Goal: Information Seeking & Learning: Compare options

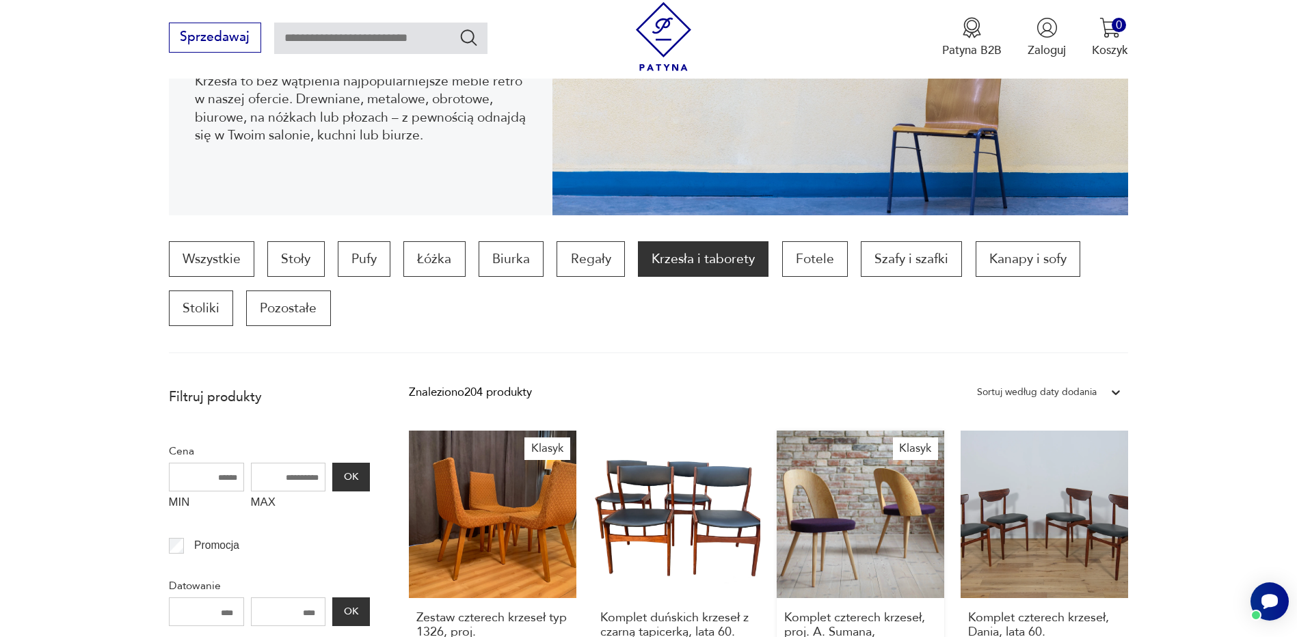
scroll to position [318, 0]
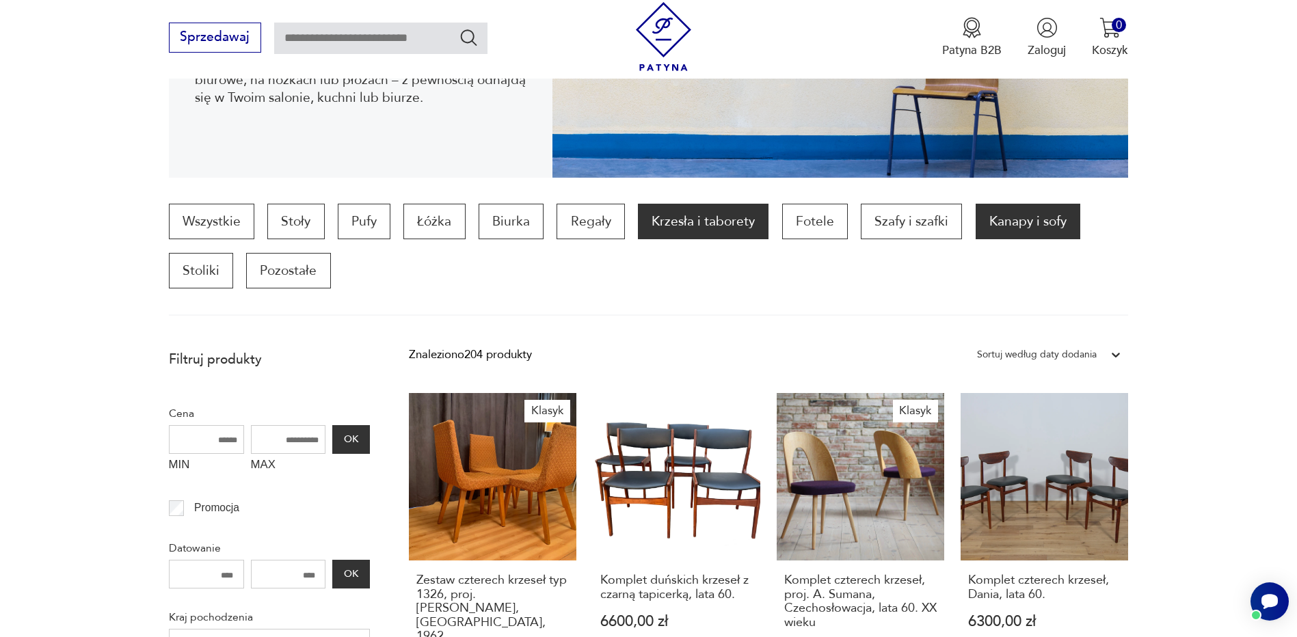
click at [1015, 222] on p "Kanapy i sofy" at bounding box center [1028, 222] width 105 height 36
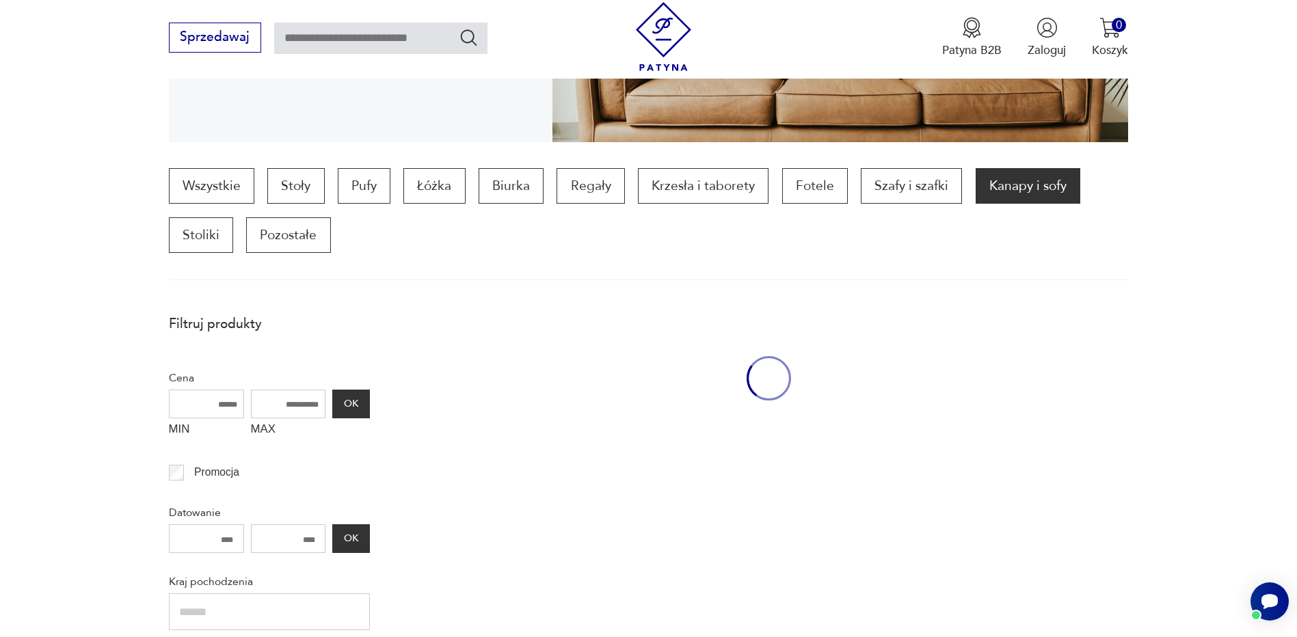
scroll to position [455, 0]
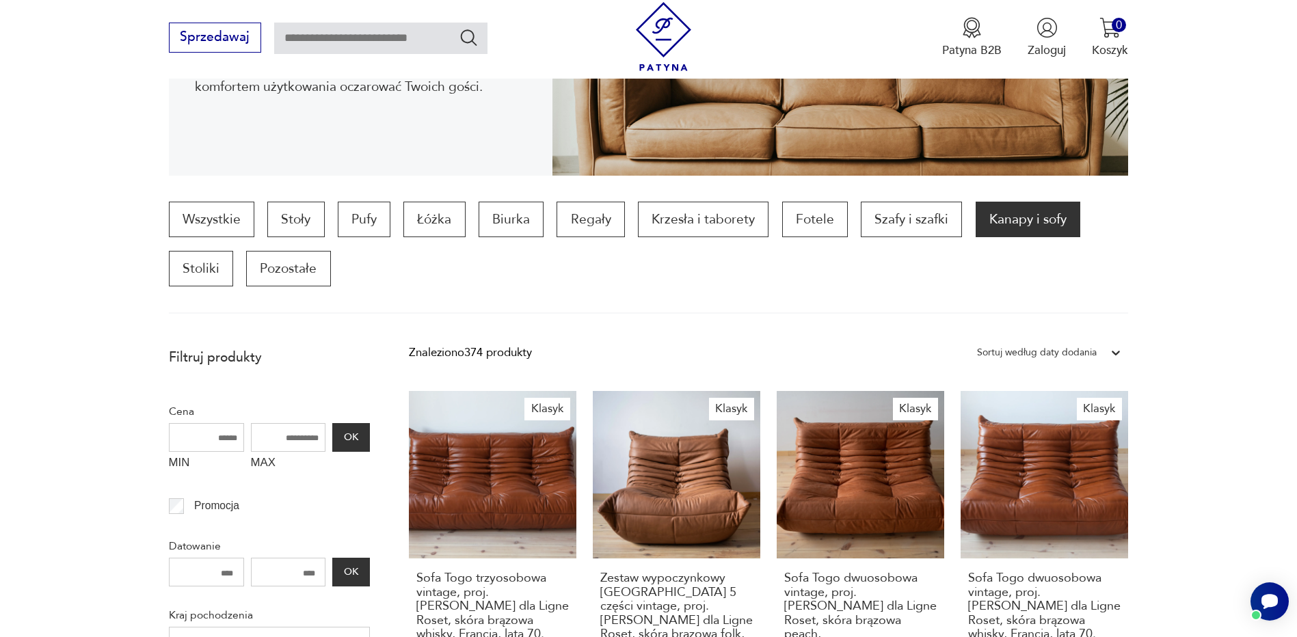
scroll to position [319, 0]
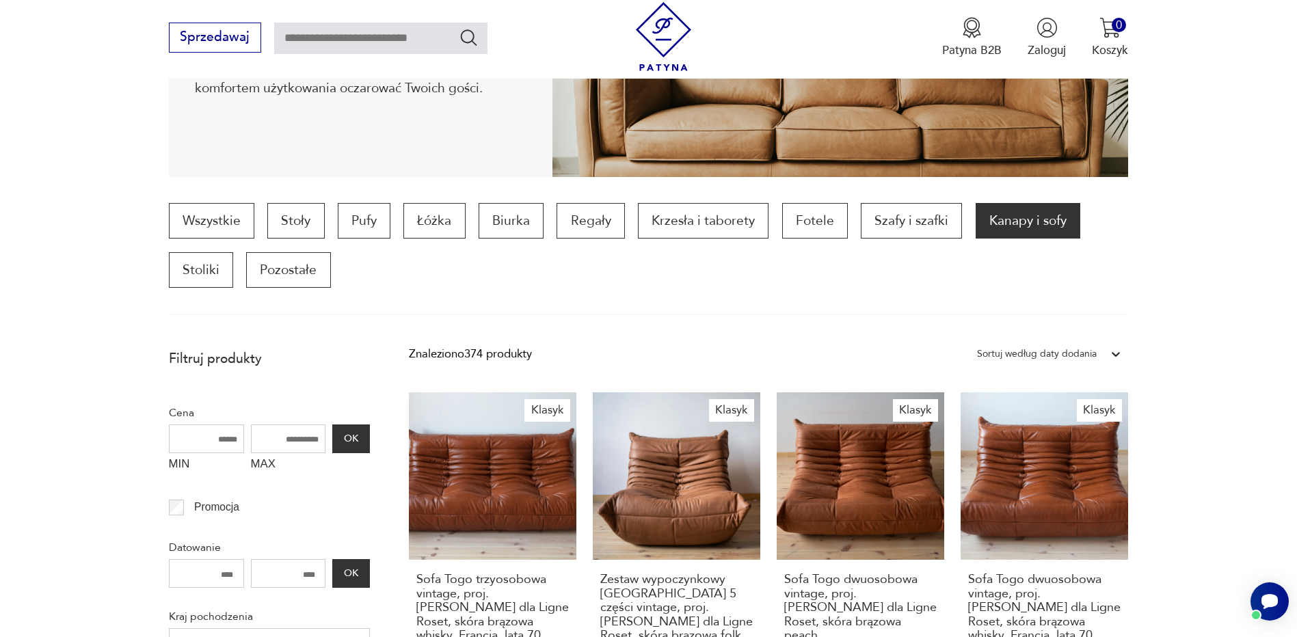
click at [1084, 357] on div "Sortuj według daty dodania" at bounding box center [1037, 354] width 120 height 18
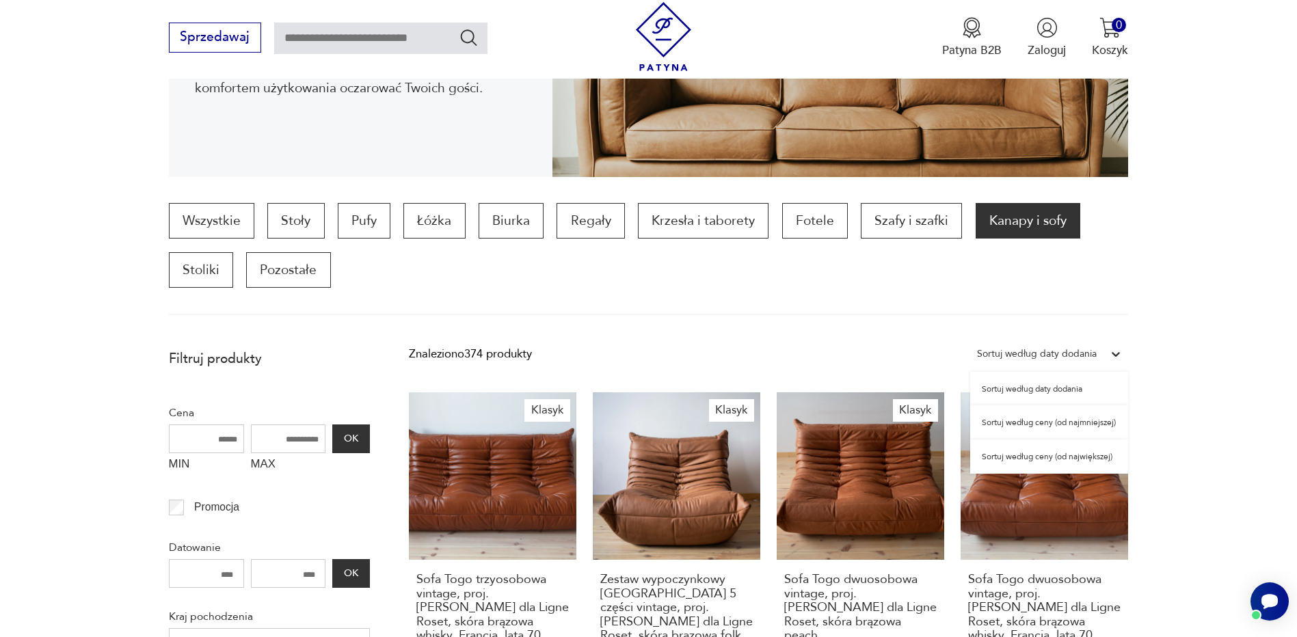
click at [1082, 422] on div "Sortuj według ceny (od najmniejszej)" at bounding box center [1049, 422] width 158 height 34
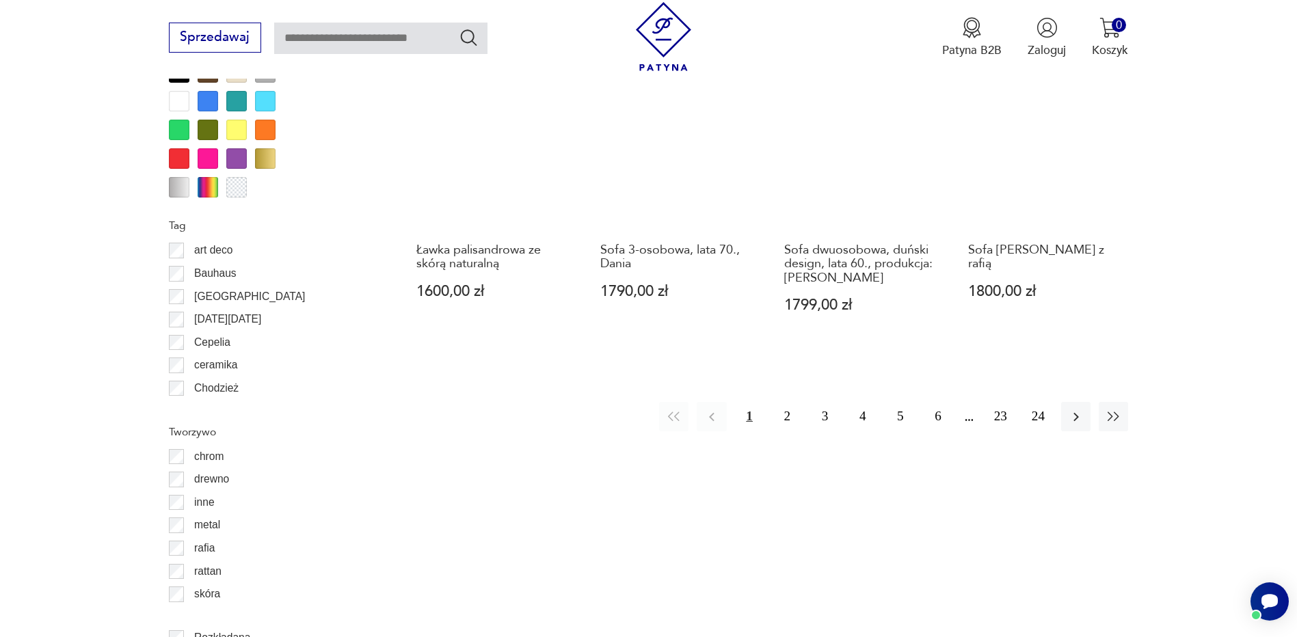
scroll to position [1549, 0]
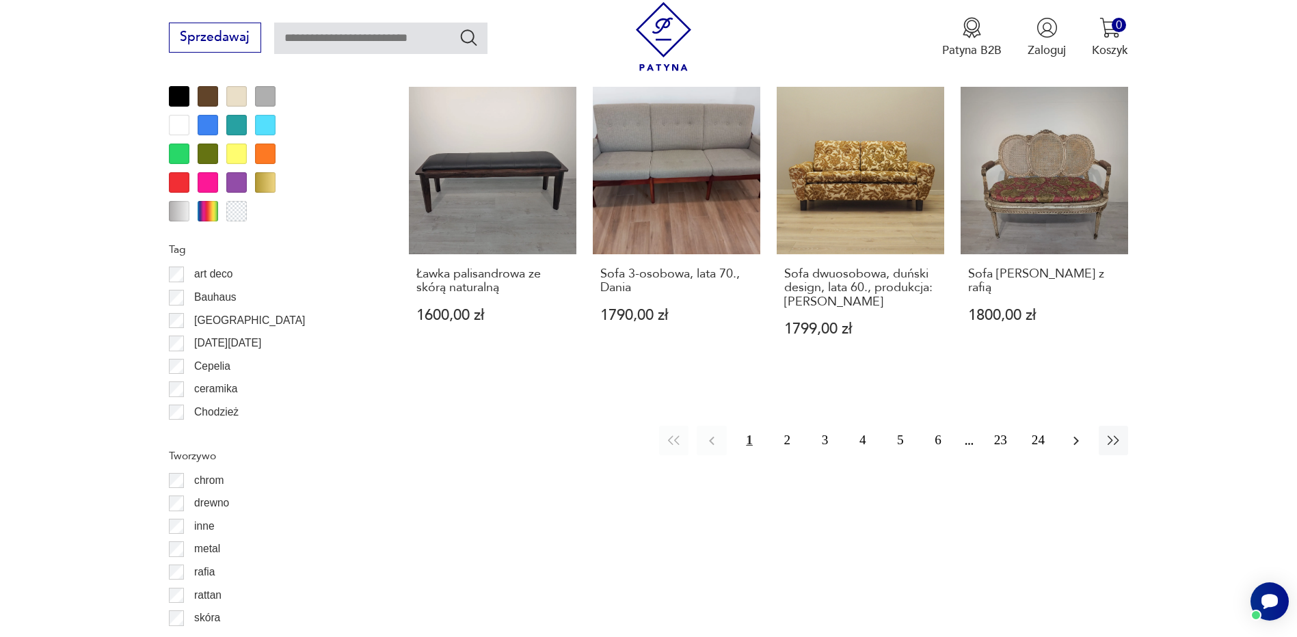
click at [1069, 447] on icon "button" at bounding box center [1076, 441] width 16 height 16
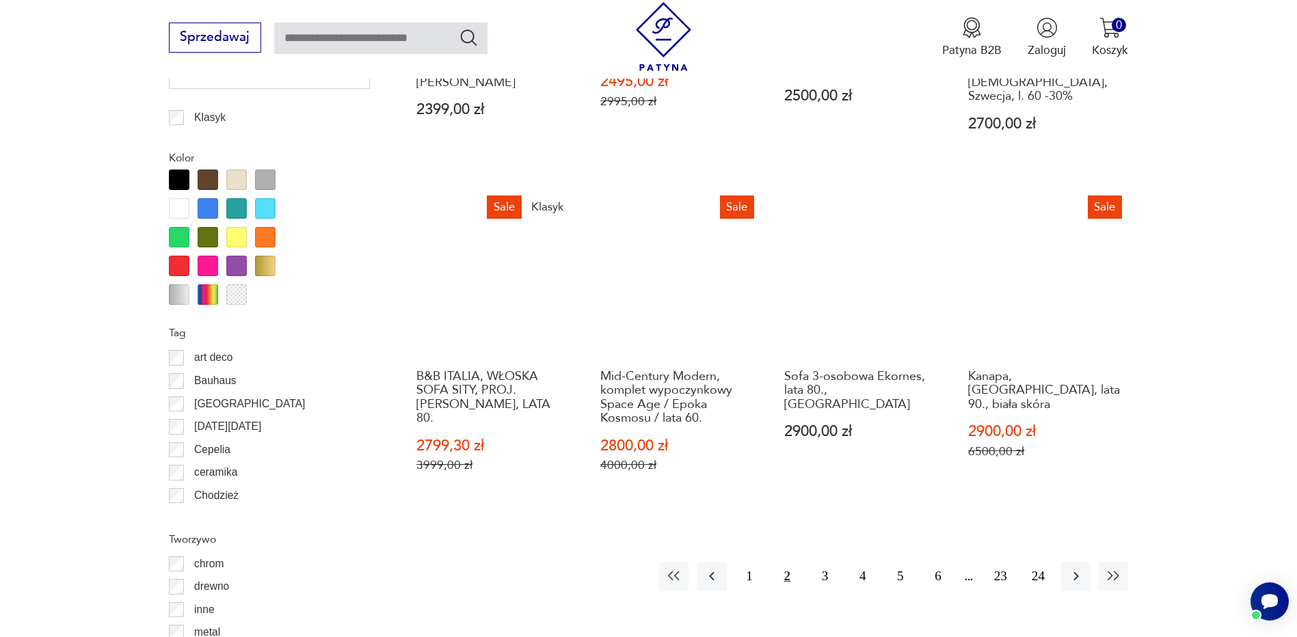
scroll to position [1481, 0]
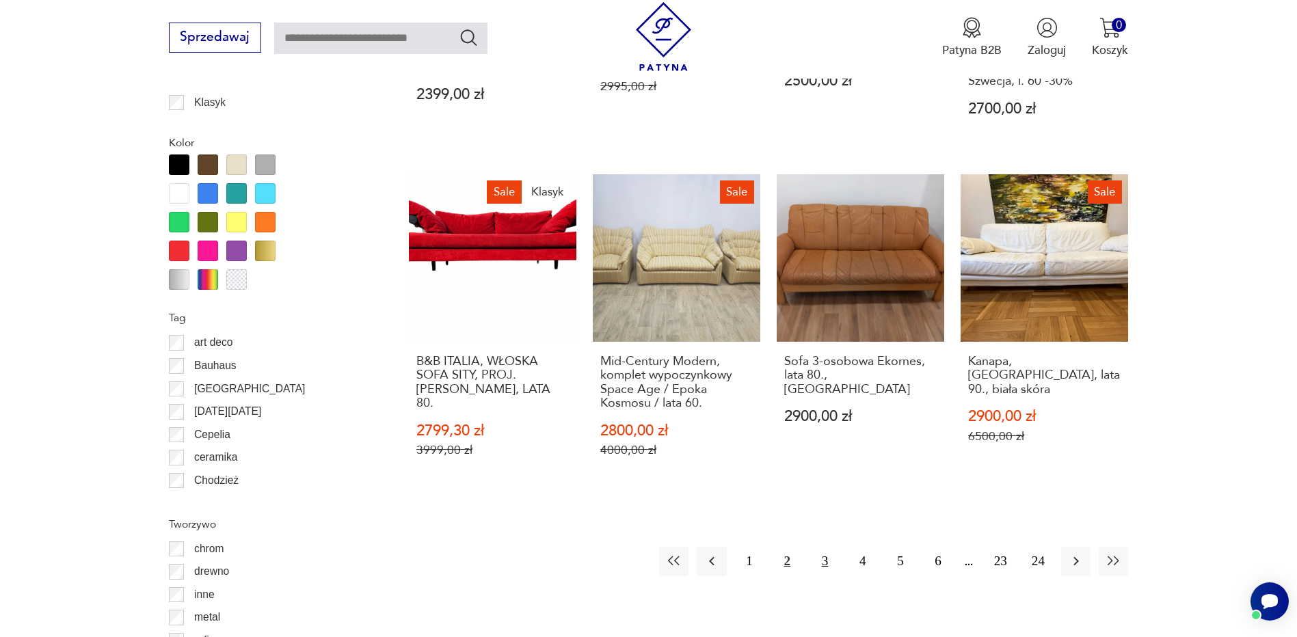
click at [830, 552] on button "3" at bounding box center [824, 561] width 29 height 29
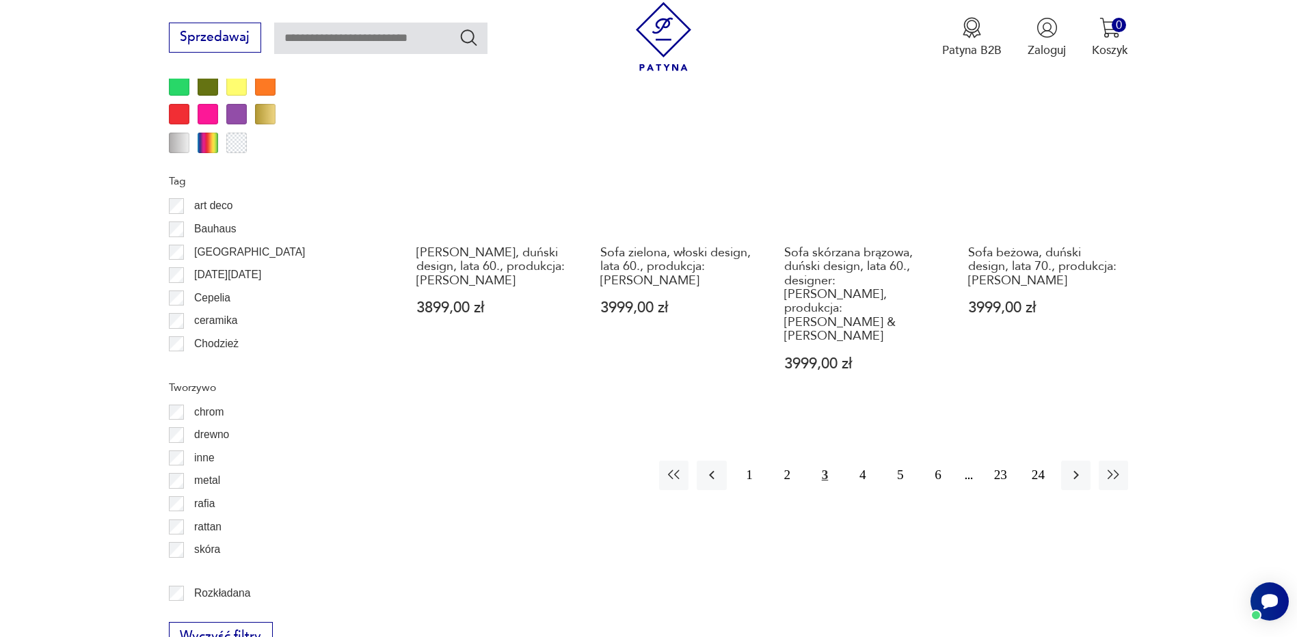
scroll to position [1549, 0]
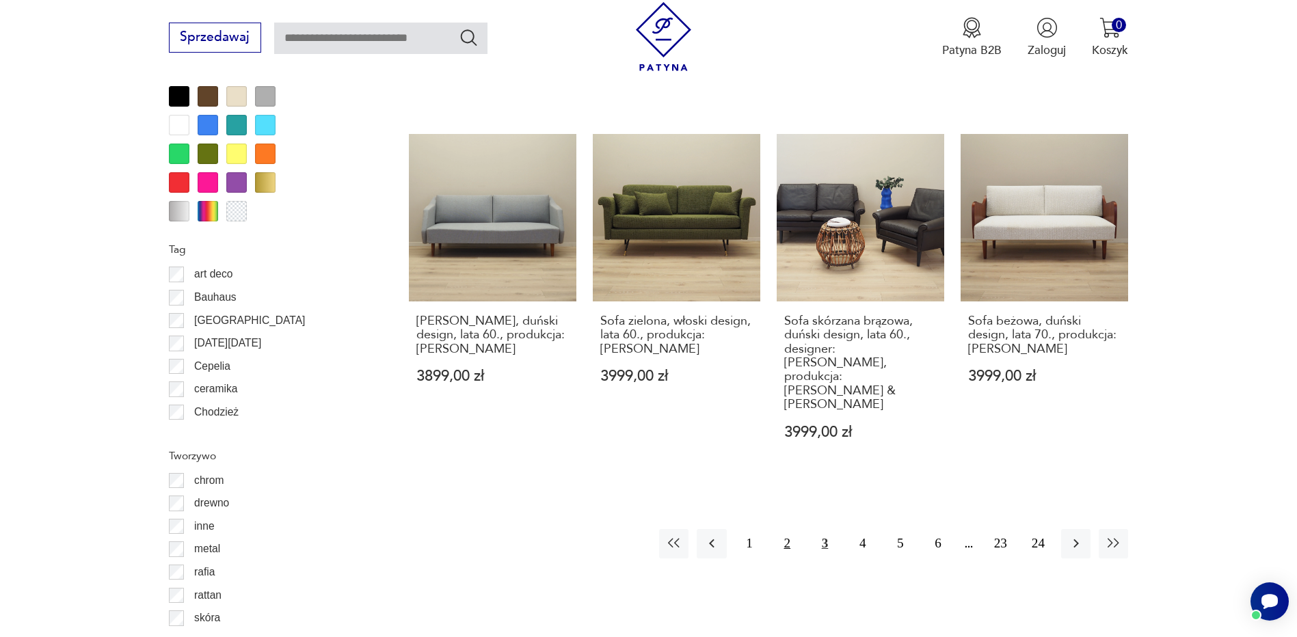
click at [786, 529] on button "2" at bounding box center [787, 543] width 29 height 29
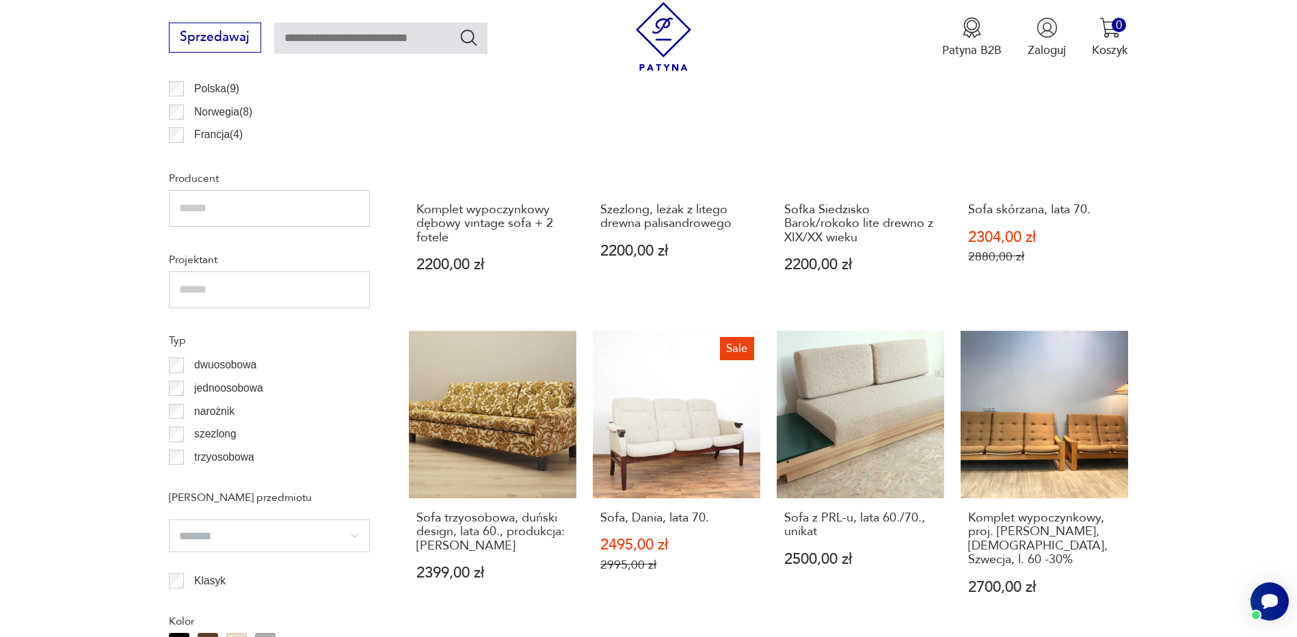
scroll to position [1413, 0]
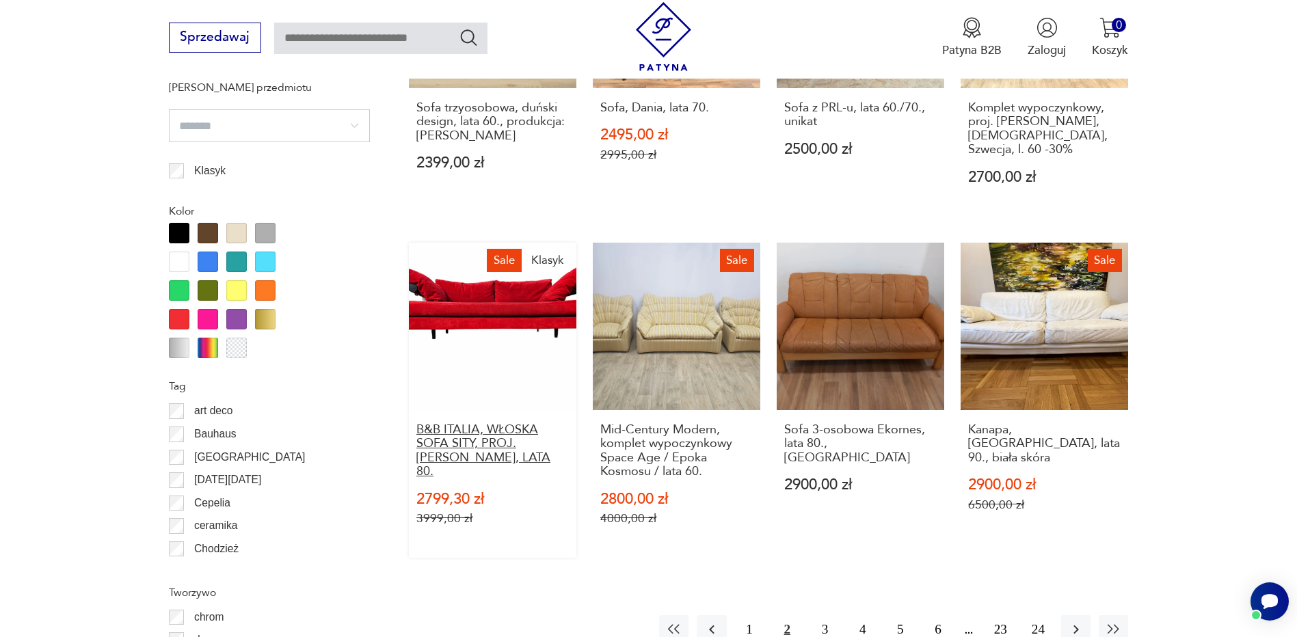
click at [528, 437] on h3 "B&B ITALIA, WŁOSKA SOFA SITY, PROJ. ANTONIO CITTERIO, LATA 80." at bounding box center [492, 451] width 152 height 56
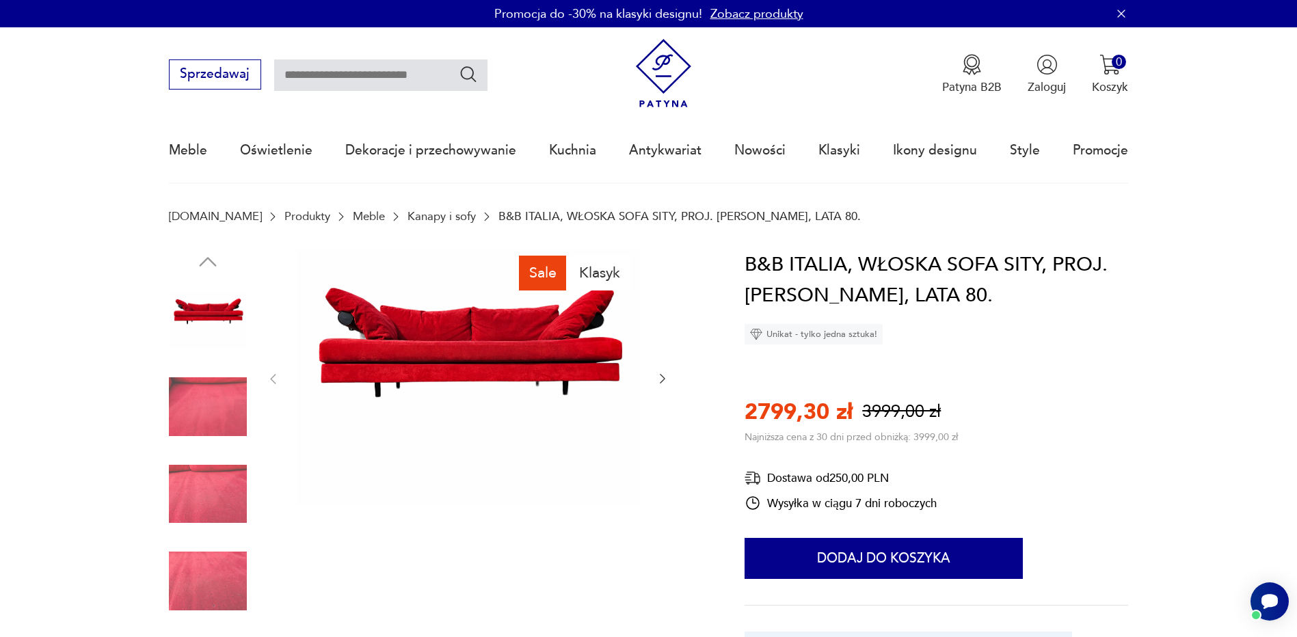
click at [658, 377] on icon "button" at bounding box center [663, 379] width 14 height 14
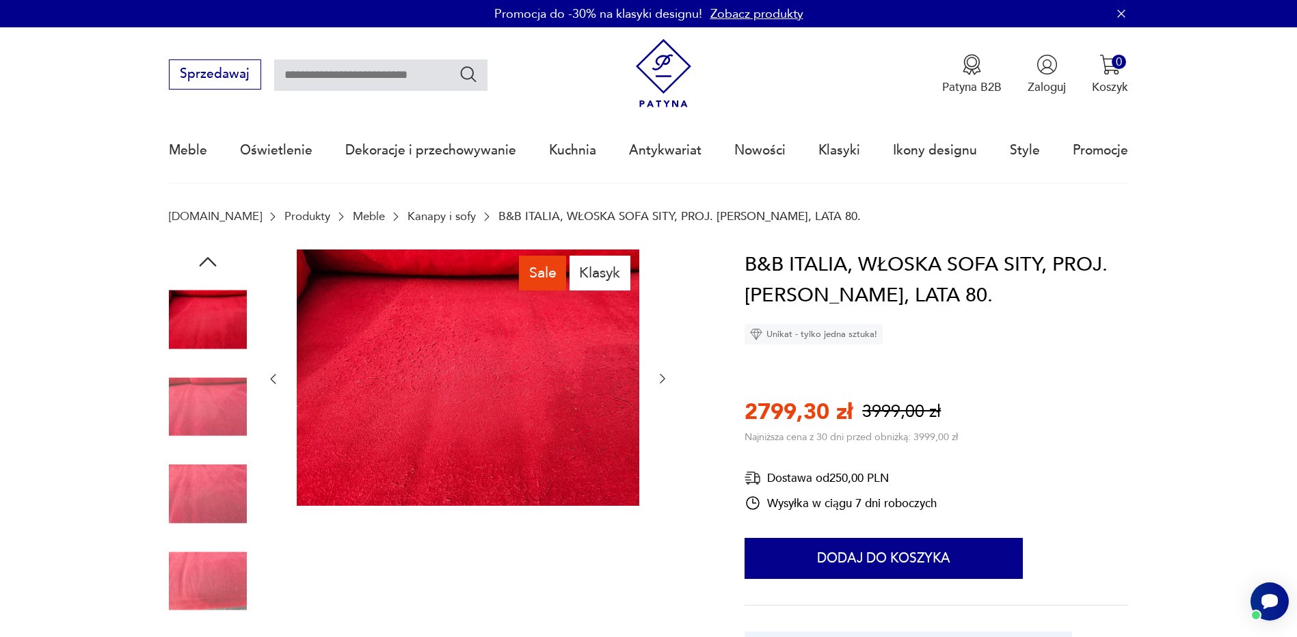
click at [658, 377] on icon "button" at bounding box center [663, 379] width 14 height 14
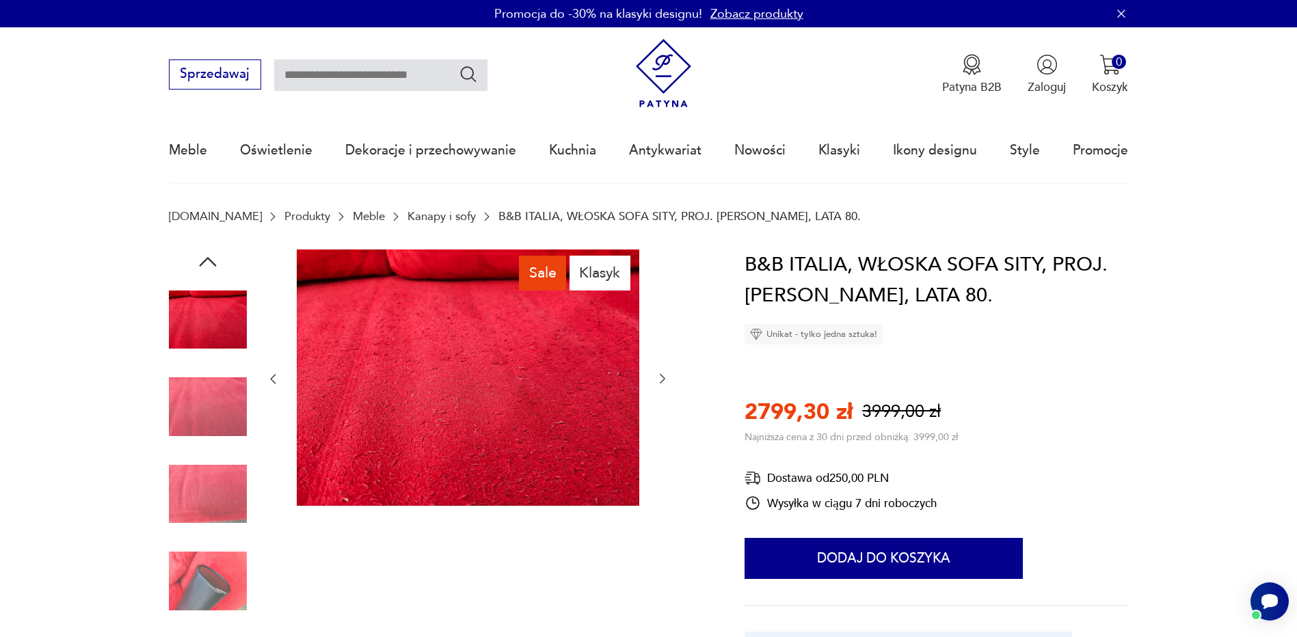
click at [658, 377] on icon "button" at bounding box center [663, 379] width 14 height 14
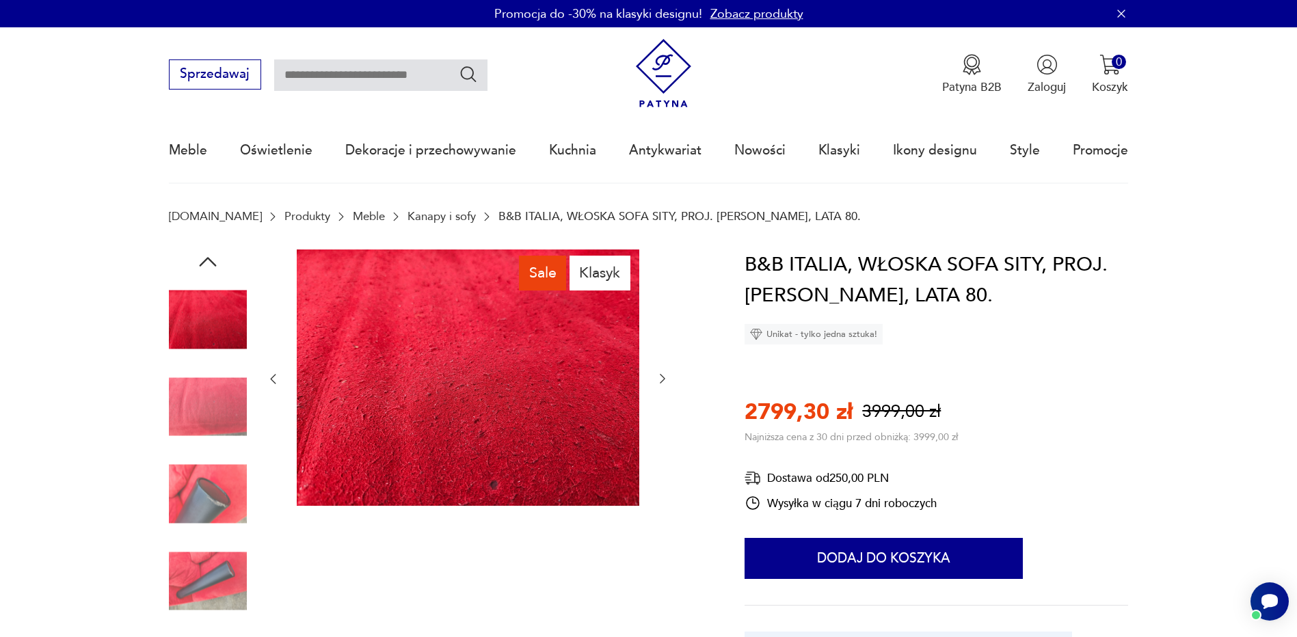
click at [658, 377] on icon "button" at bounding box center [663, 379] width 14 height 14
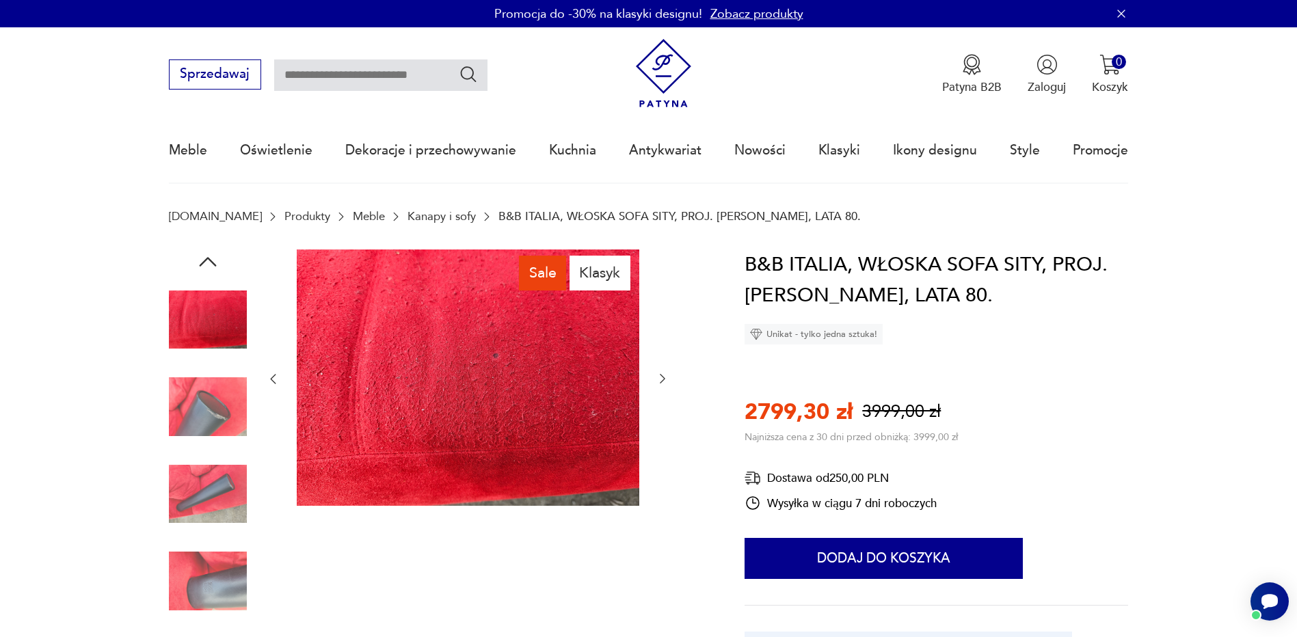
click at [658, 377] on icon "button" at bounding box center [663, 379] width 14 height 14
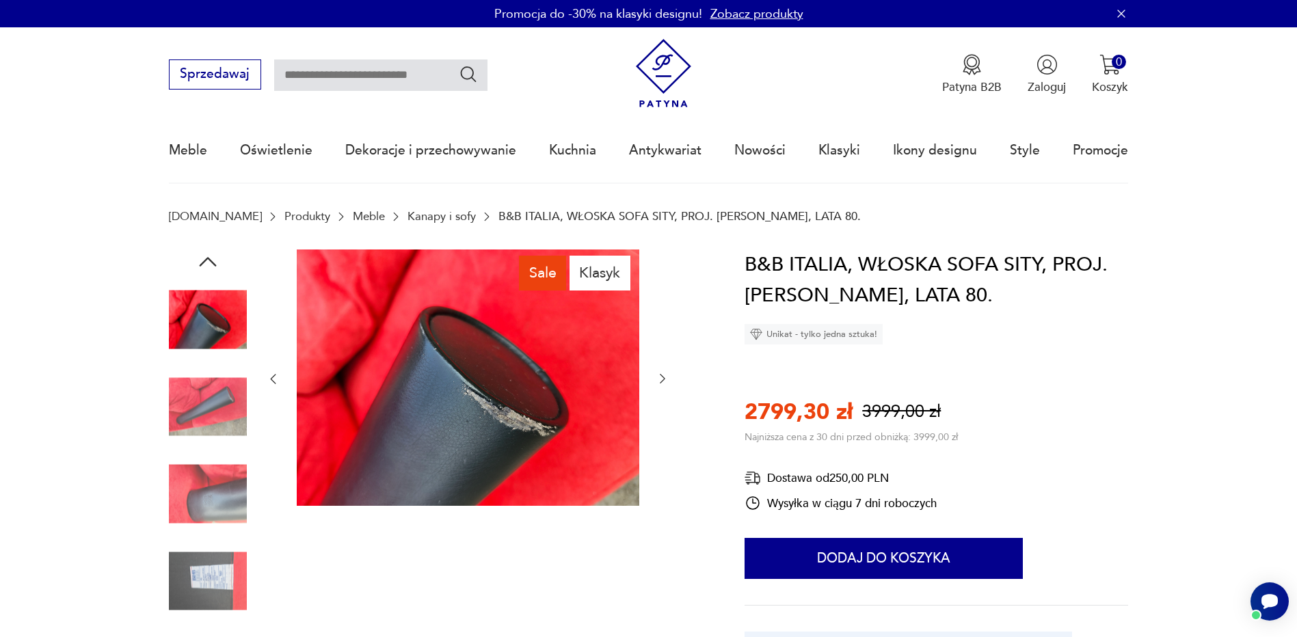
click at [658, 377] on icon "button" at bounding box center [663, 379] width 14 height 14
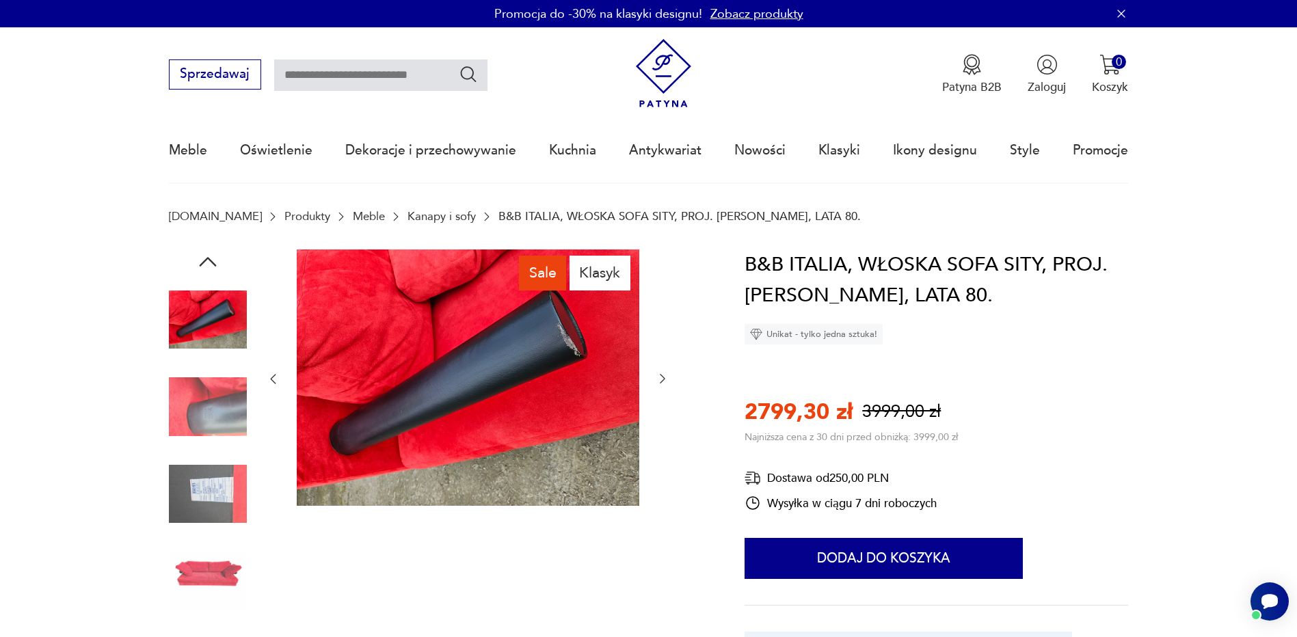
click at [658, 377] on icon "button" at bounding box center [663, 379] width 14 height 14
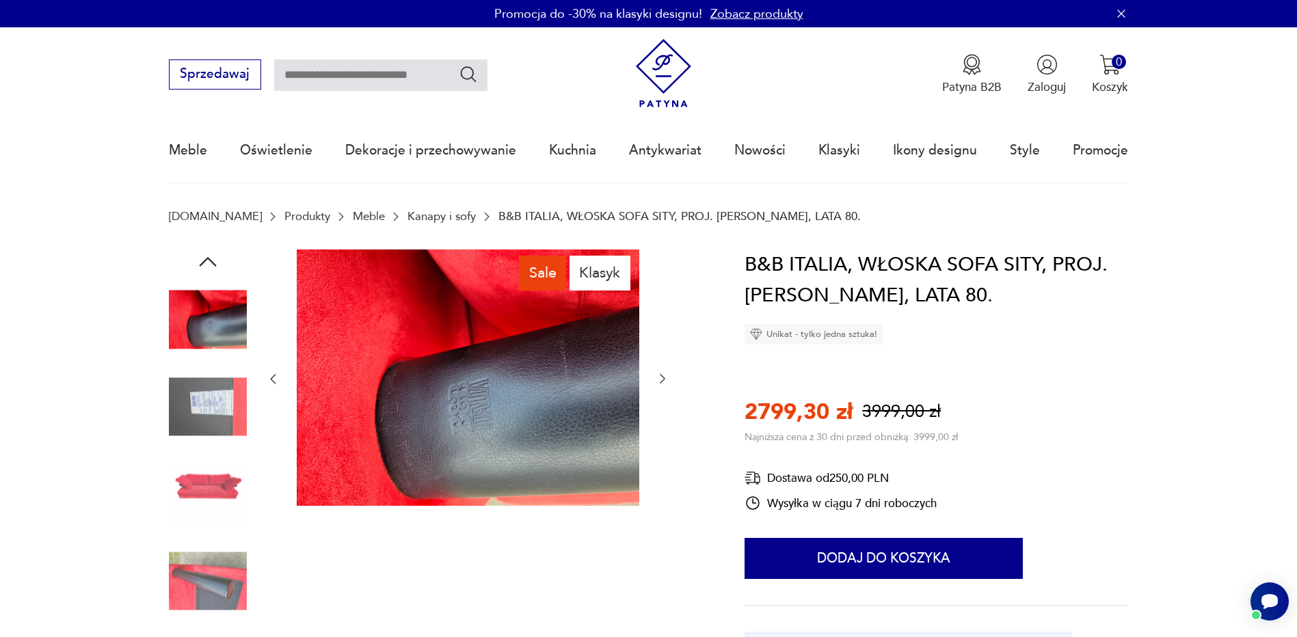
click at [658, 377] on icon "button" at bounding box center [663, 379] width 14 height 14
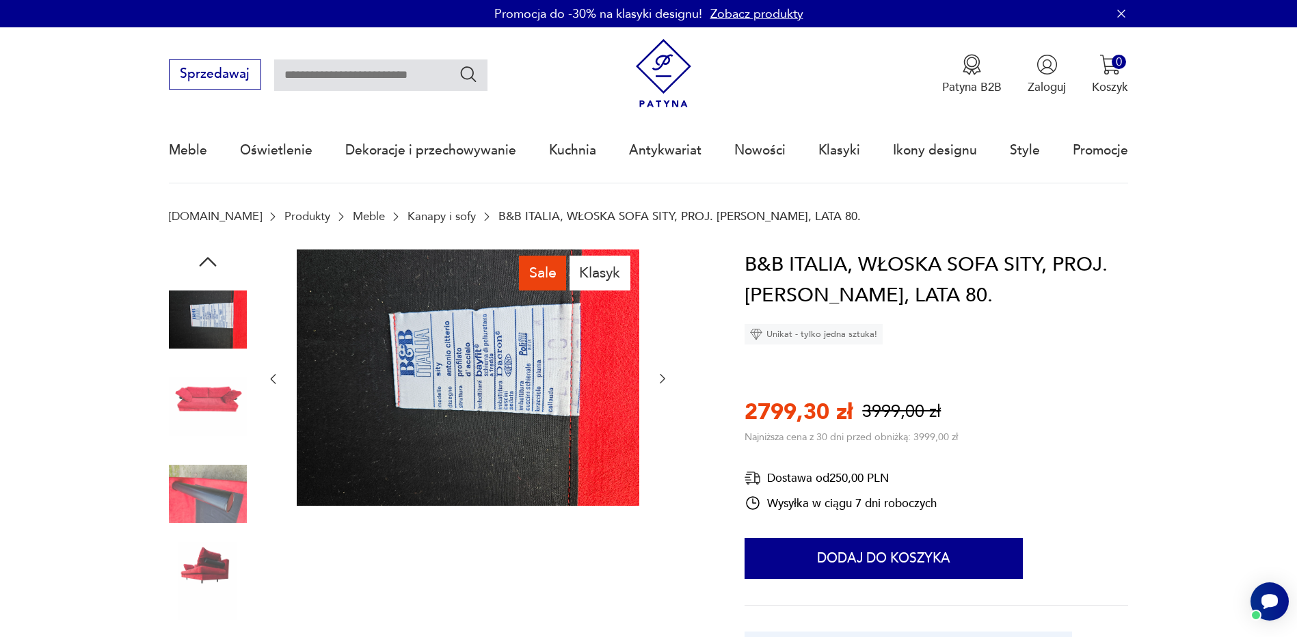
click at [658, 377] on icon "button" at bounding box center [663, 379] width 14 height 14
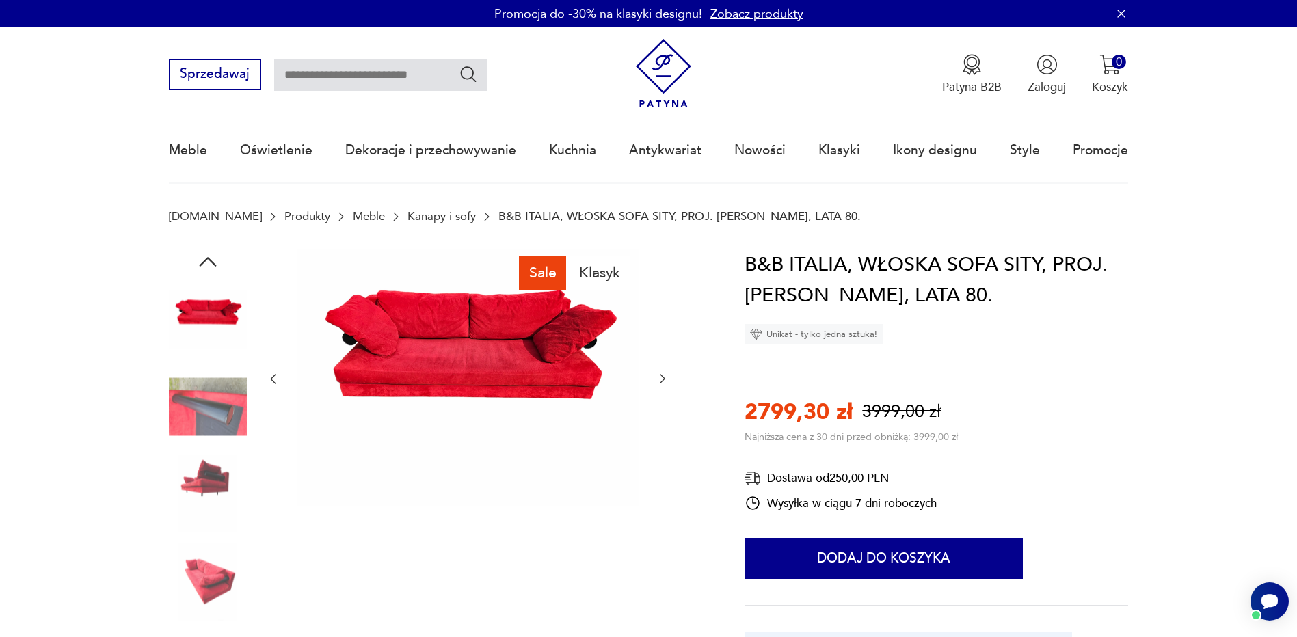
click at [284, 215] on link "Produkty" at bounding box center [307, 216] width 46 height 13
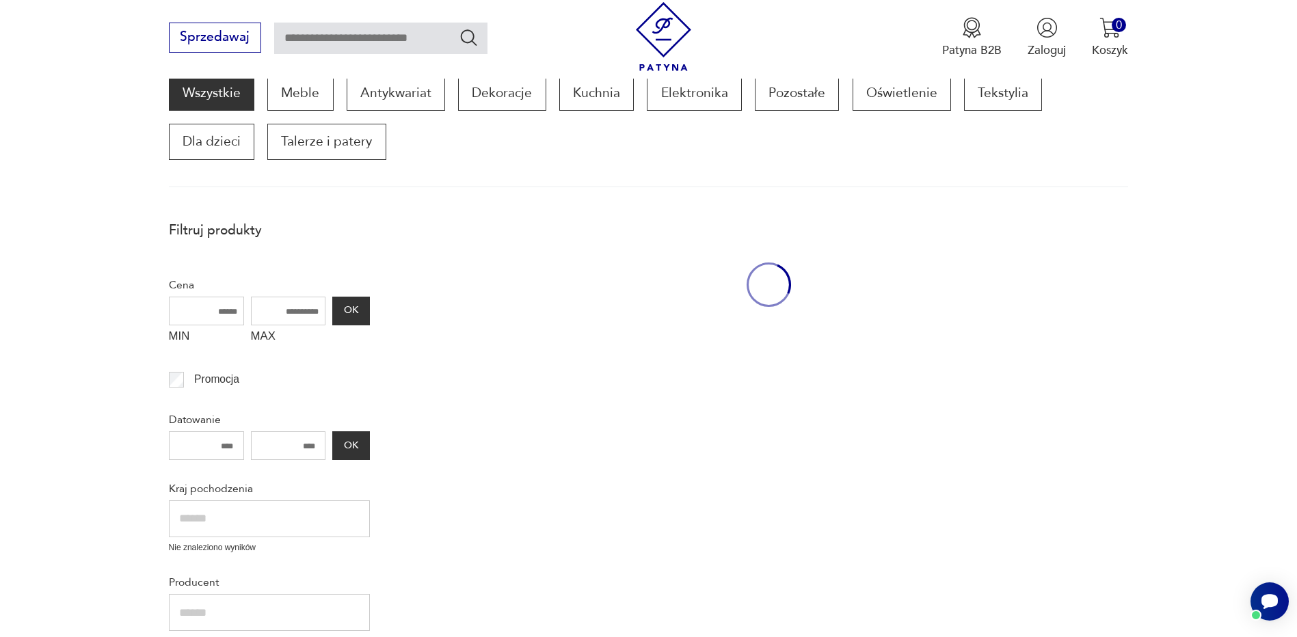
scroll to position [232, 0]
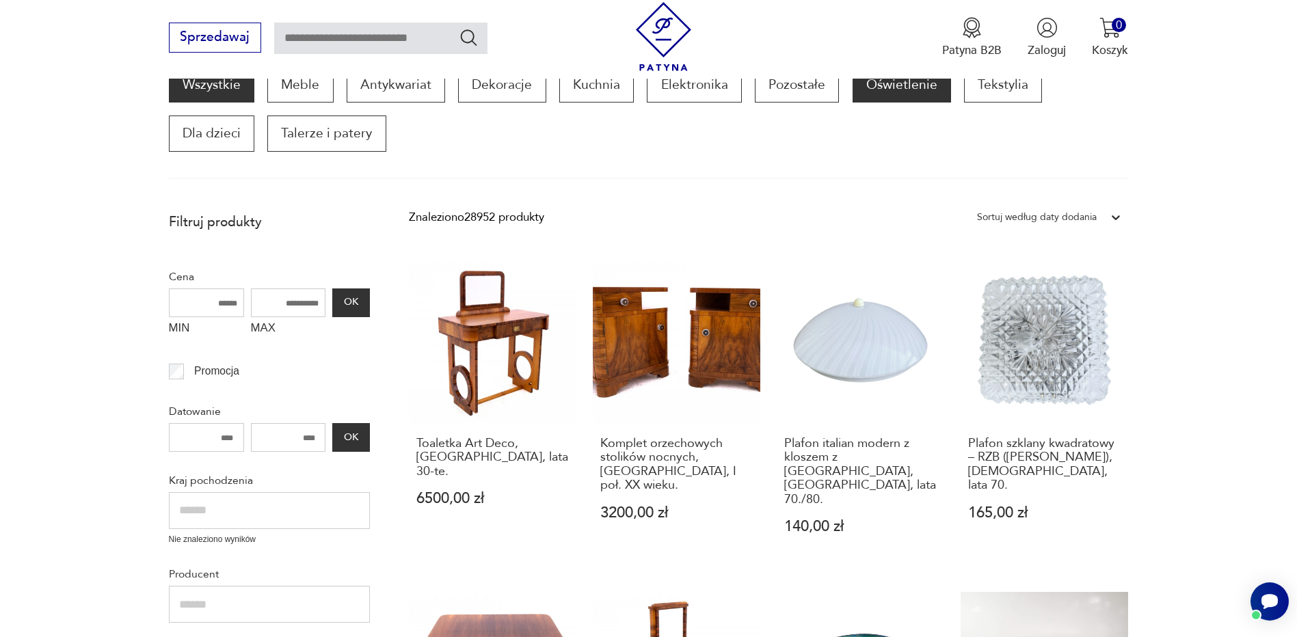
click at [914, 90] on p "Oświetlenie" at bounding box center [902, 85] width 98 height 36
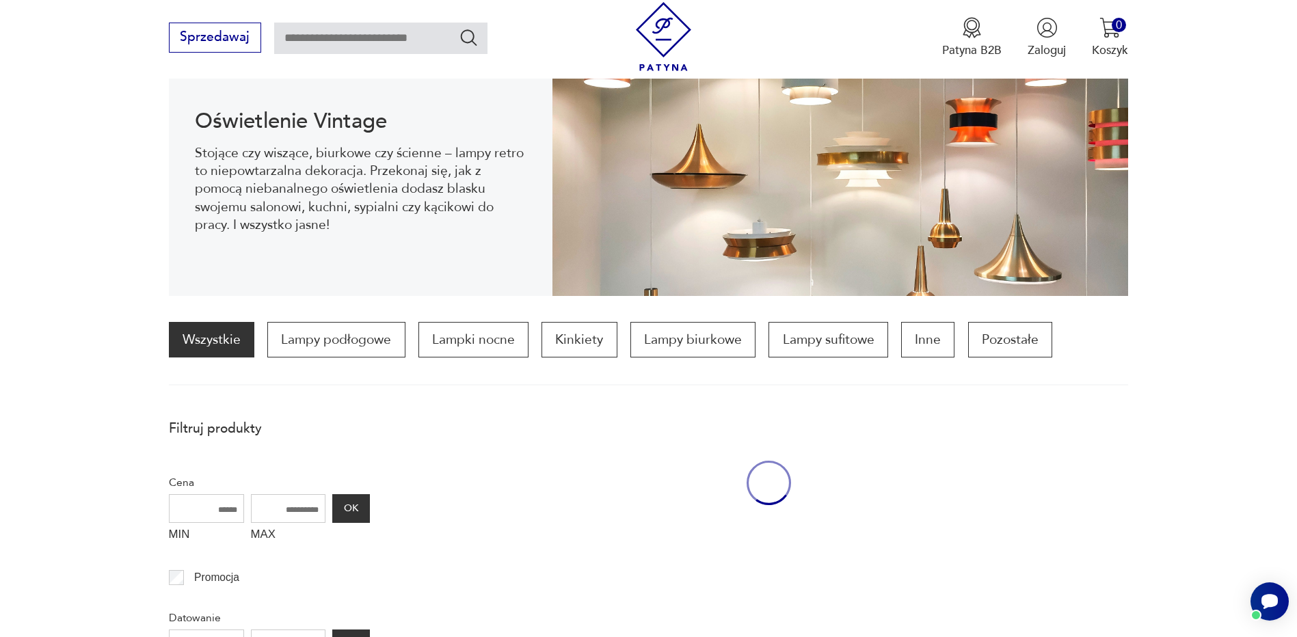
scroll to position [183, 0]
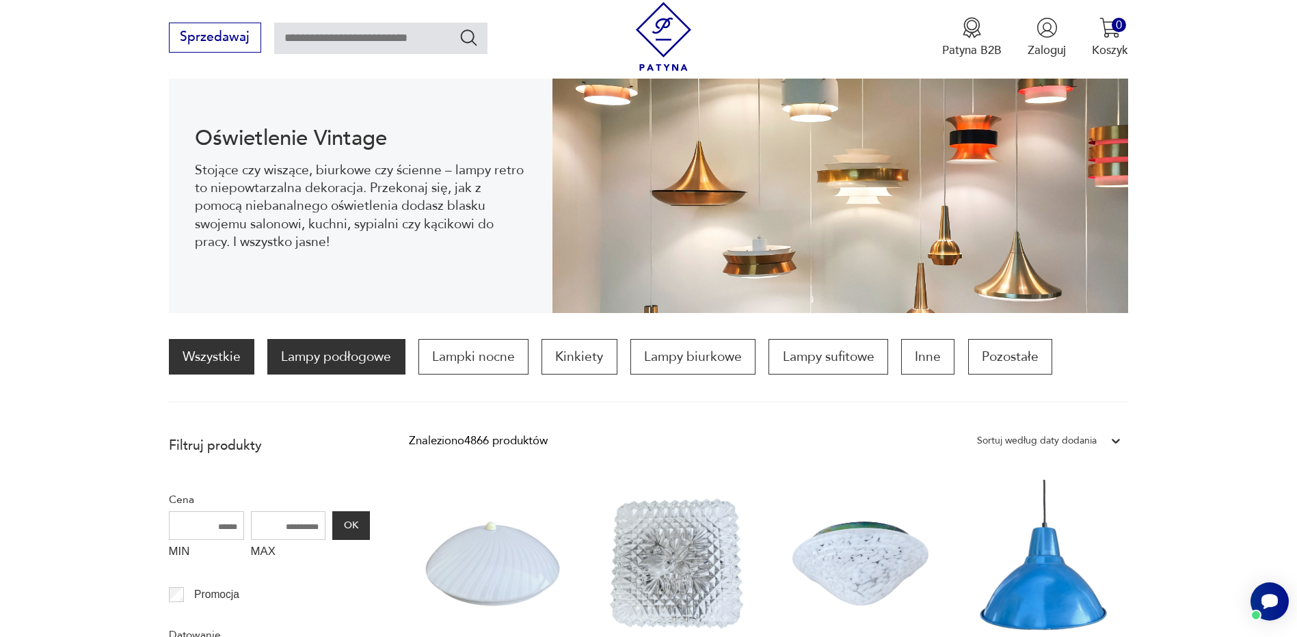
click at [375, 364] on p "Lampy podłogowe" at bounding box center [335, 357] width 137 height 36
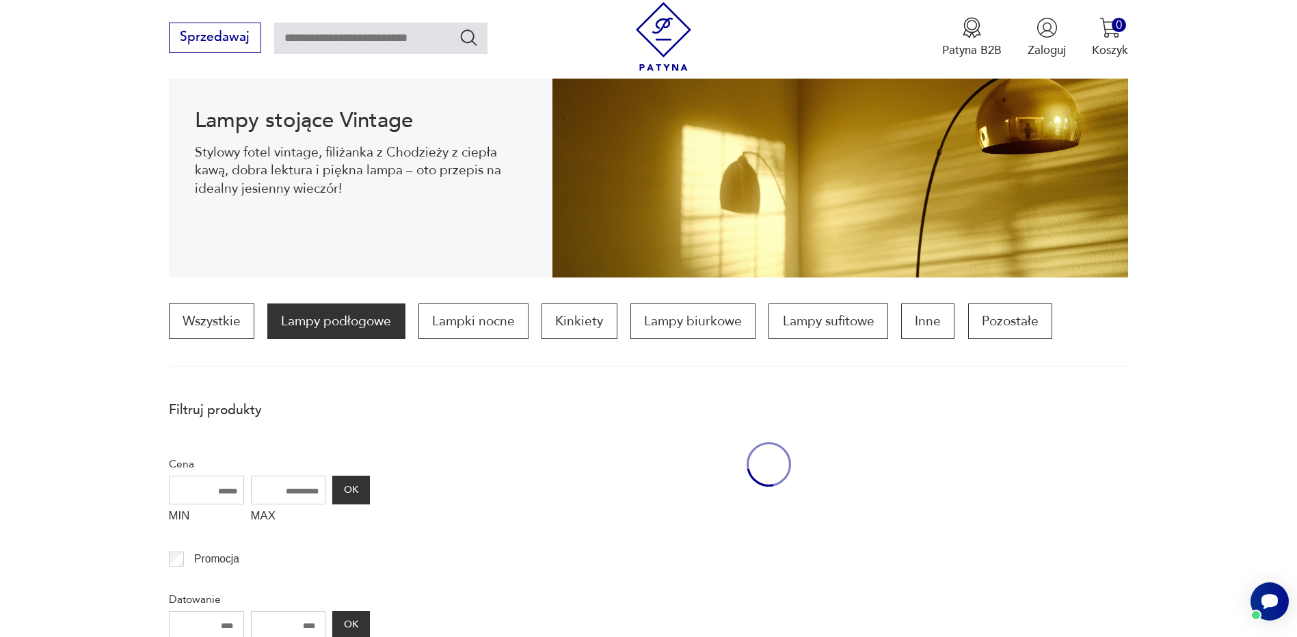
scroll to position [406, 0]
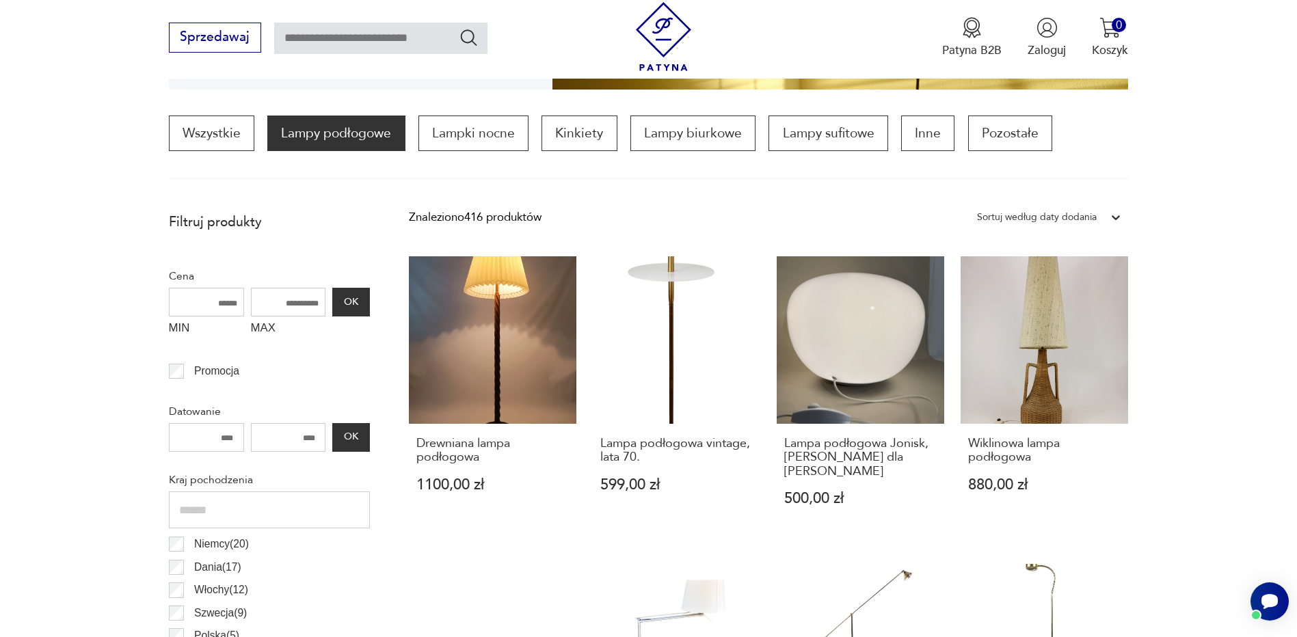
click at [1093, 217] on div "Sortuj według daty dodania" at bounding box center [1037, 218] width 120 height 18
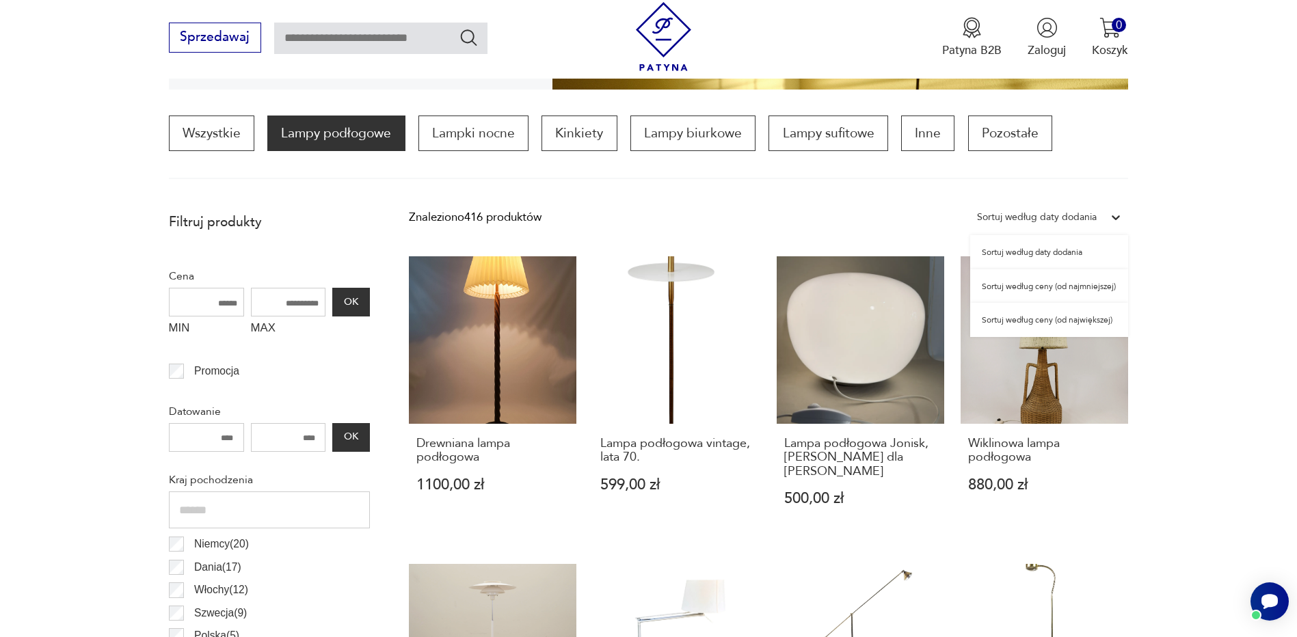
click at [1090, 282] on div "Sortuj według ceny (od najmniejszej)" at bounding box center [1049, 286] width 158 height 34
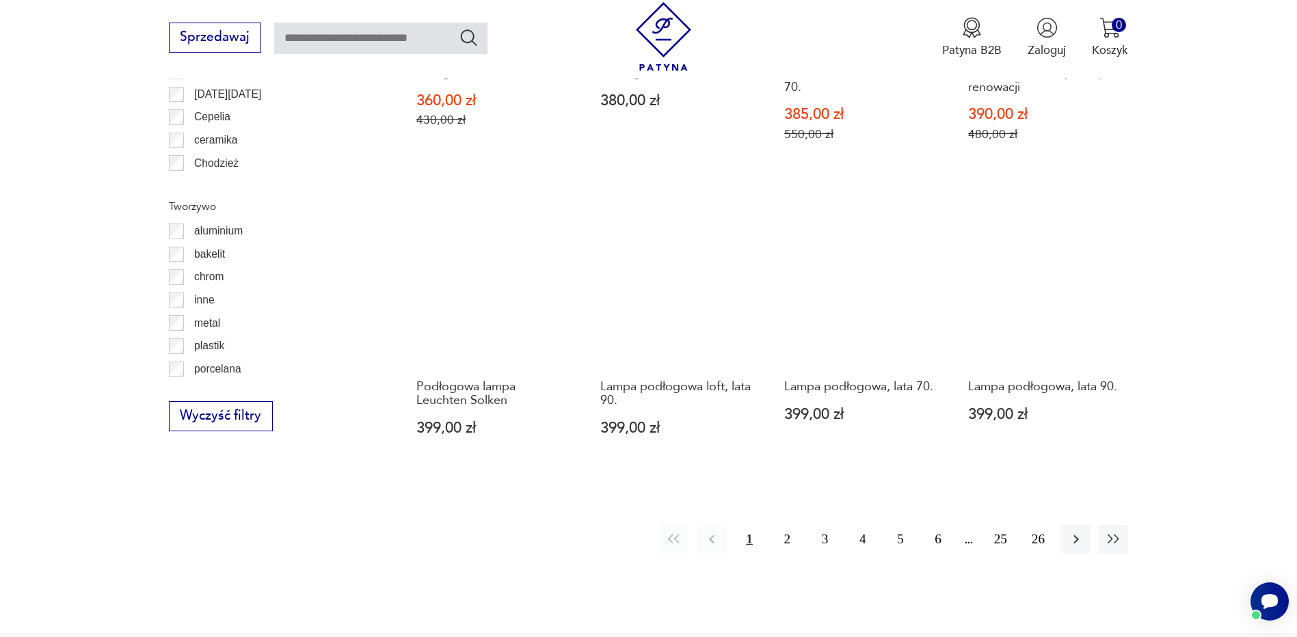
scroll to position [1432, 0]
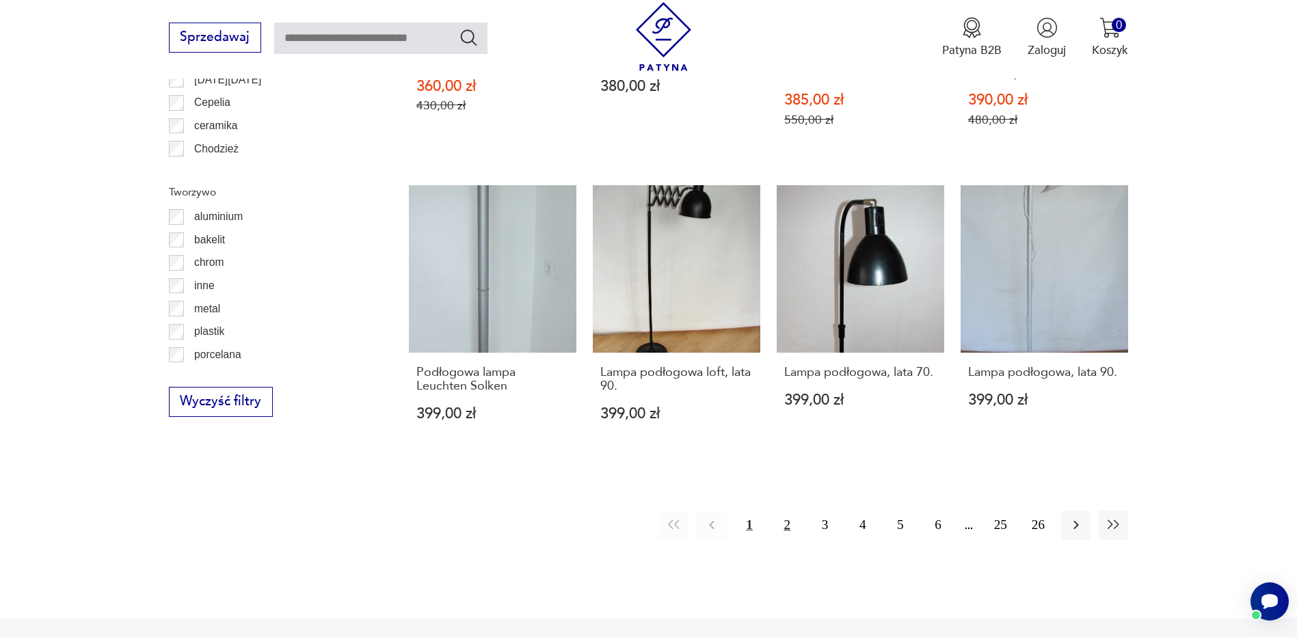
click at [794, 511] on button "2" at bounding box center [787, 525] width 29 height 29
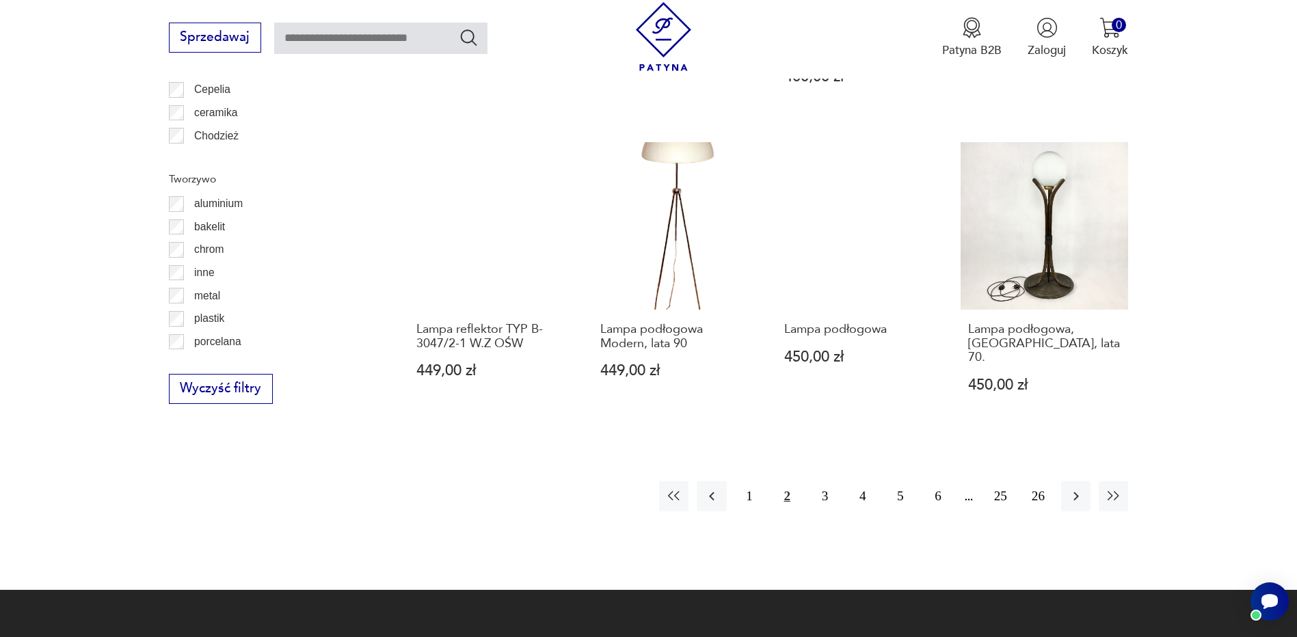
scroll to position [1500, 0]
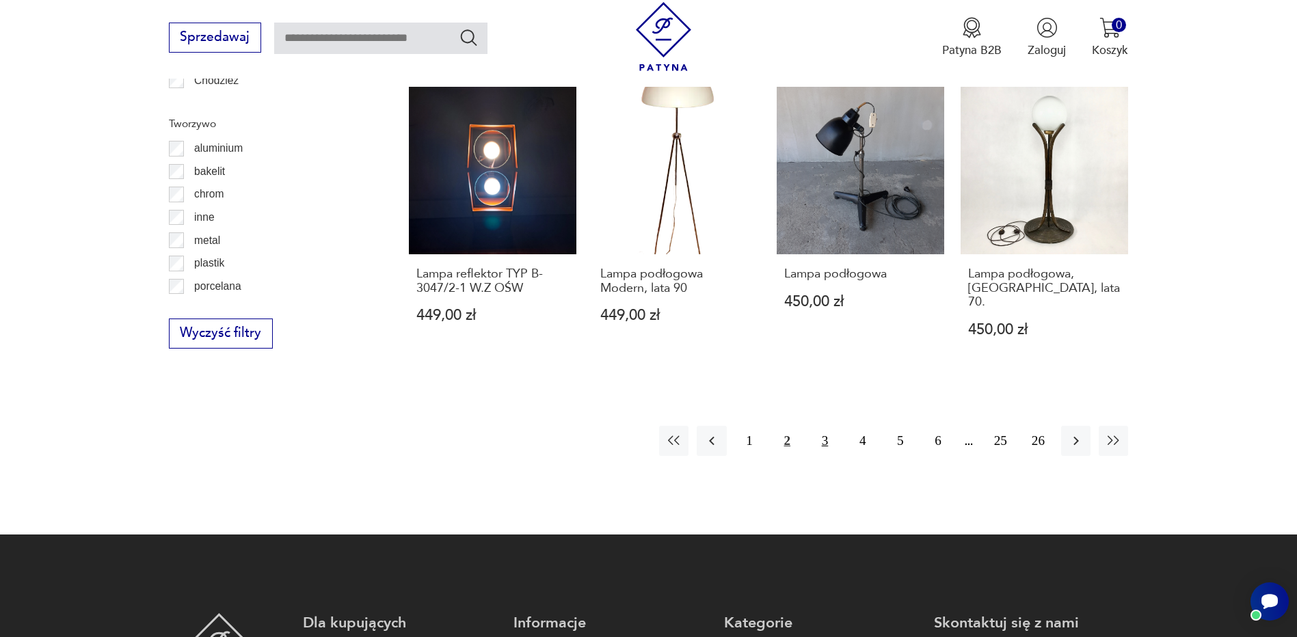
click at [825, 426] on button "3" at bounding box center [824, 440] width 29 height 29
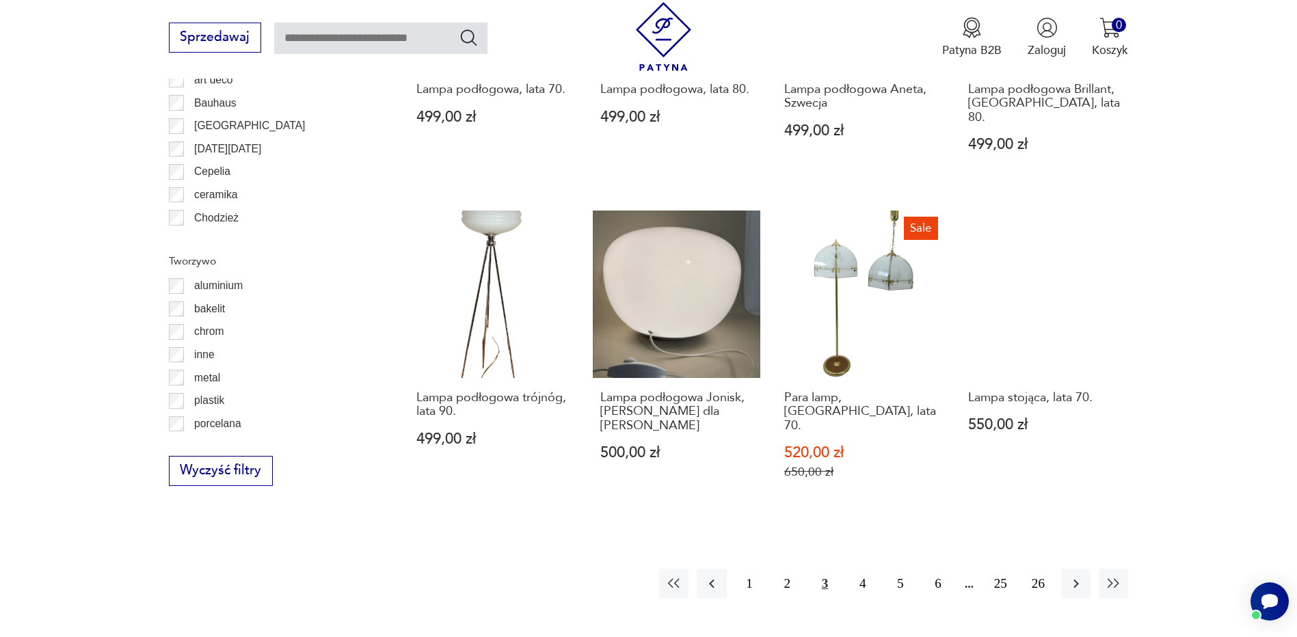
scroll to position [1363, 0]
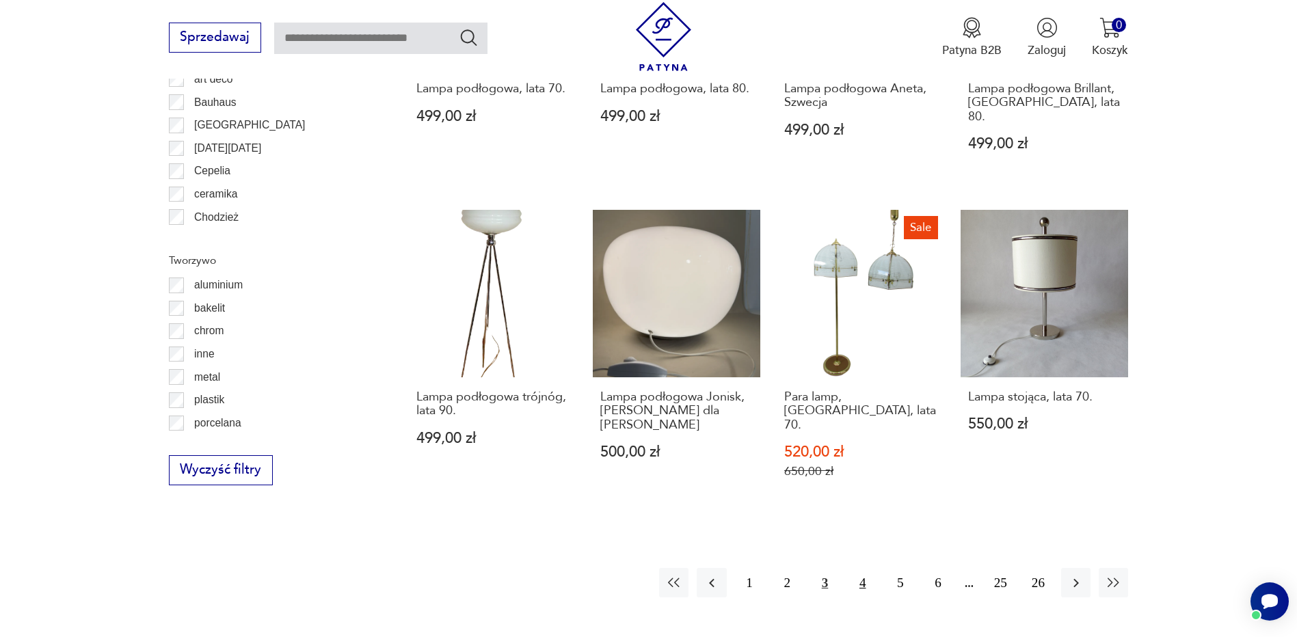
click at [855, 568] on button "4" at bounding box center [862, 582] width 29 height 29
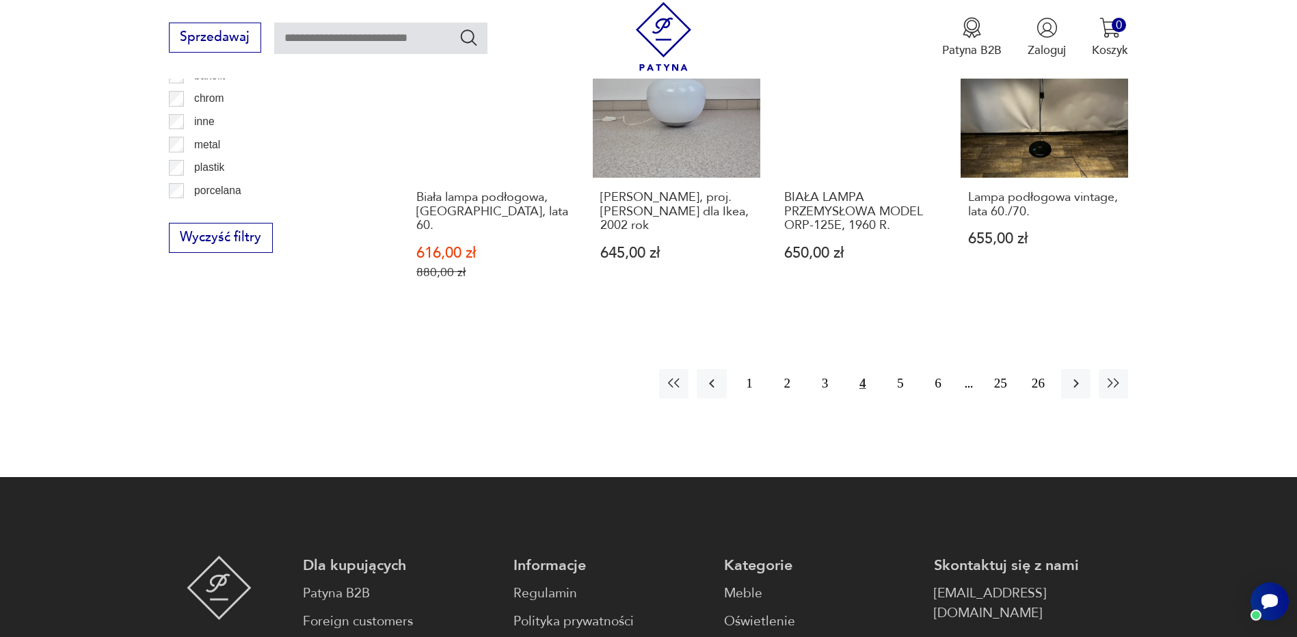
scroll to position [1637, 0]
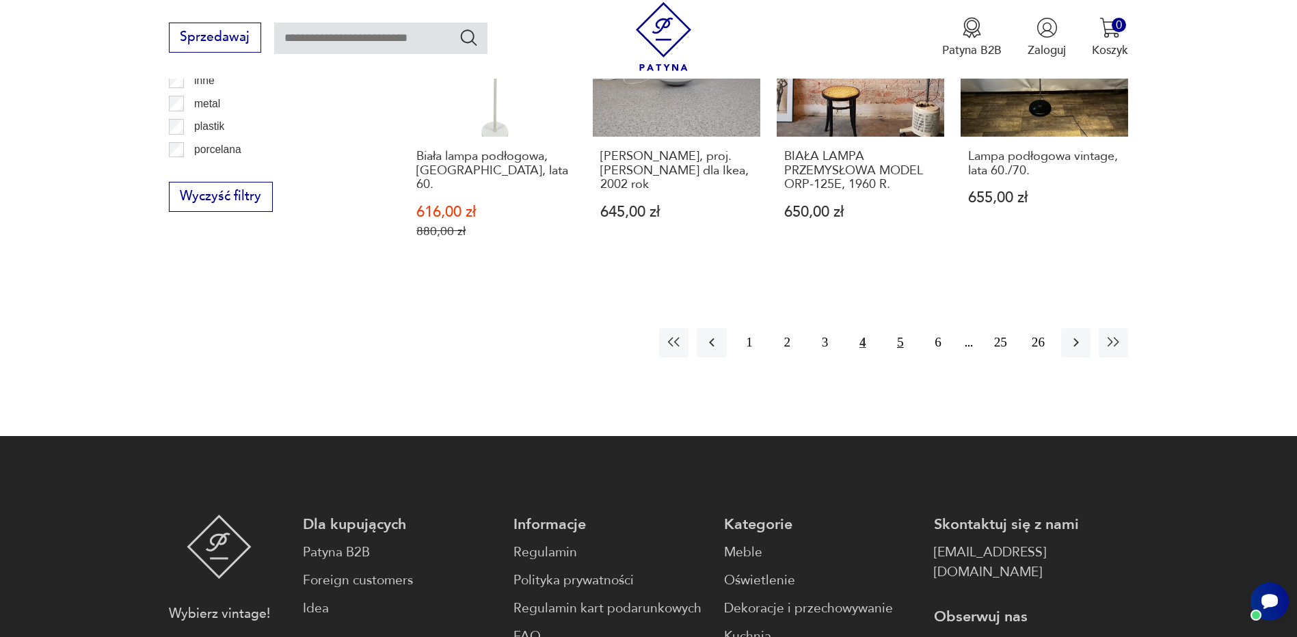
click at [902, 328] on button "5" at bounding box center [899, 342] width 29 height 29
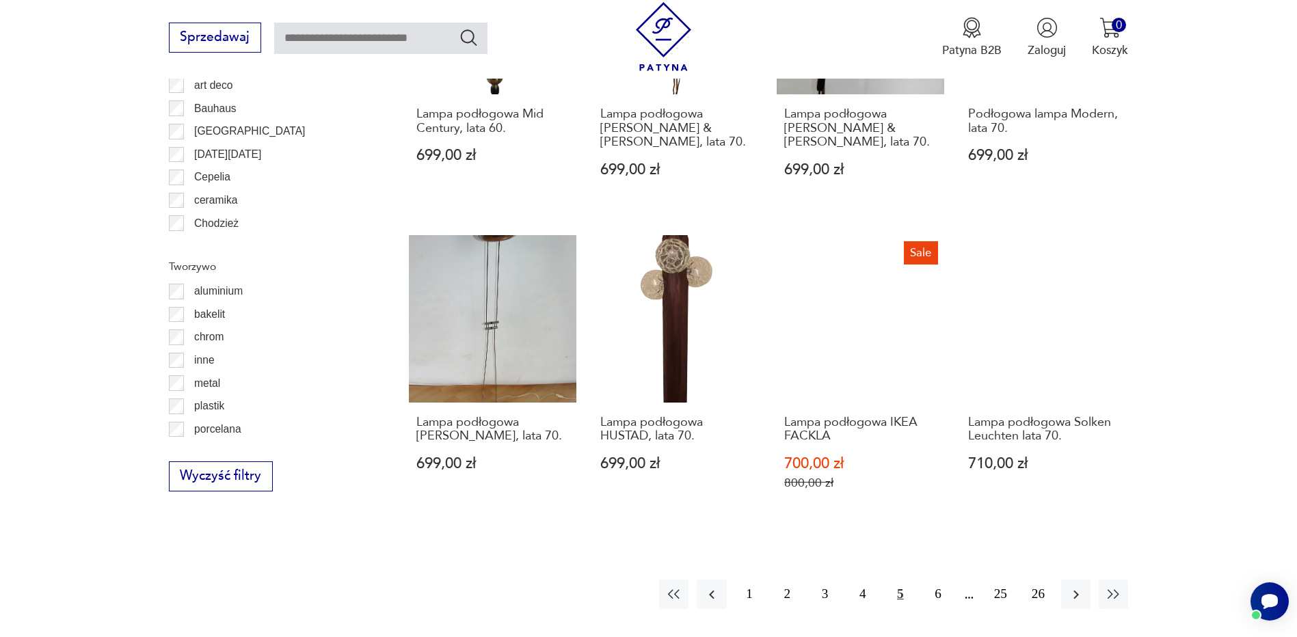
scroll to position [1363, 0]
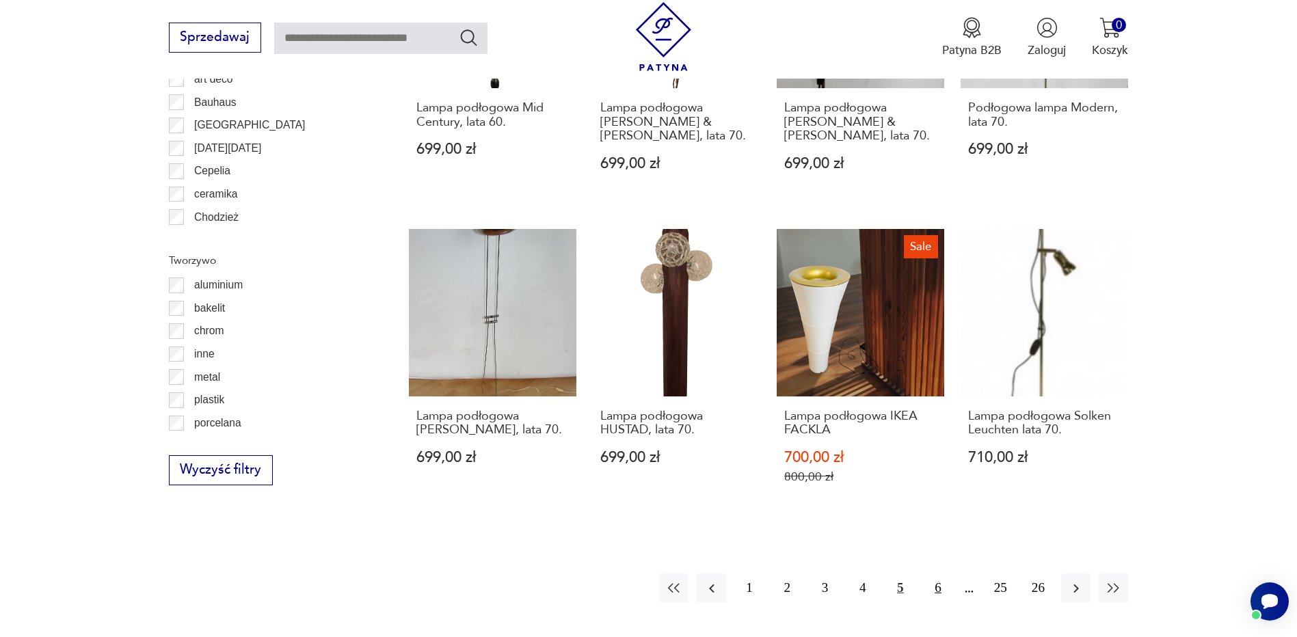
click at [934, 574] on button "6" at bounding box center [937, 588] width 29 height 29
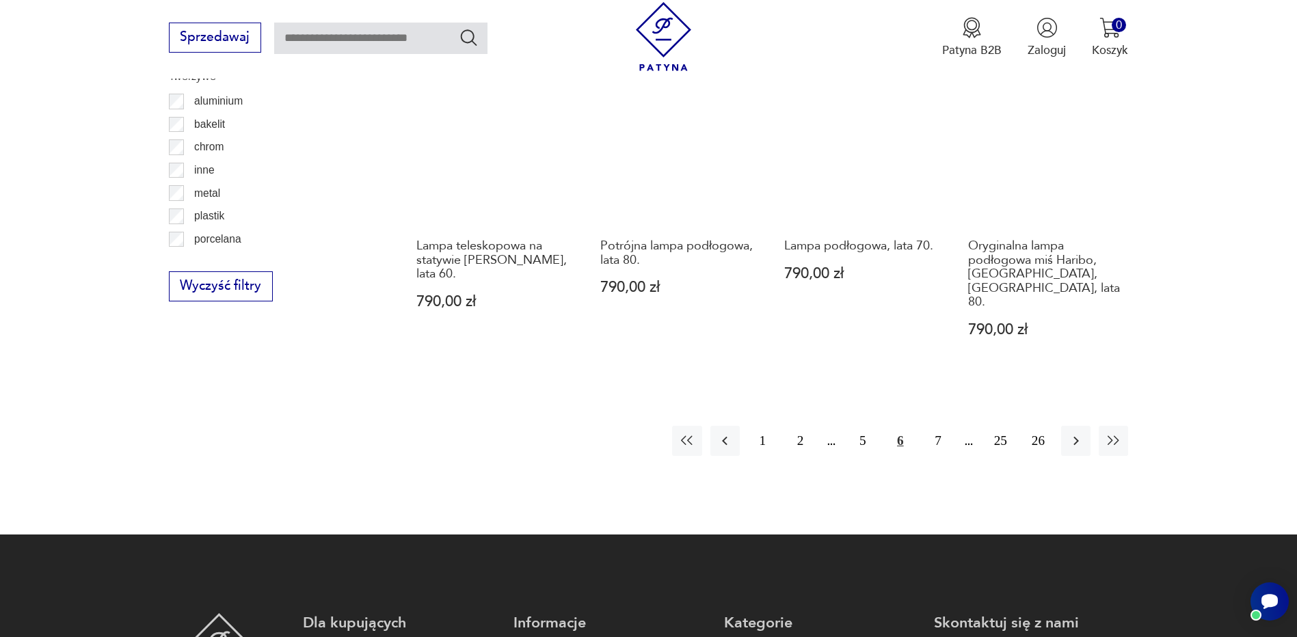
scroll to position [1568, 0]
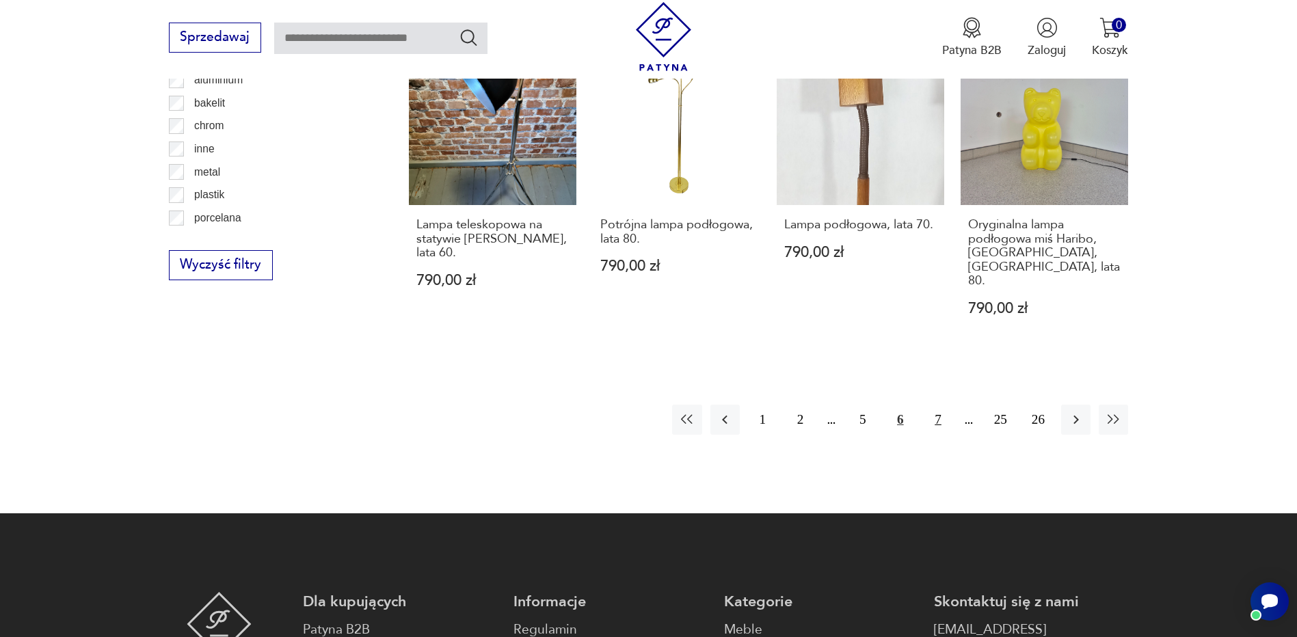
click at [938, 405] on button "7" at bounding box center [937, 419] width 29 height 29
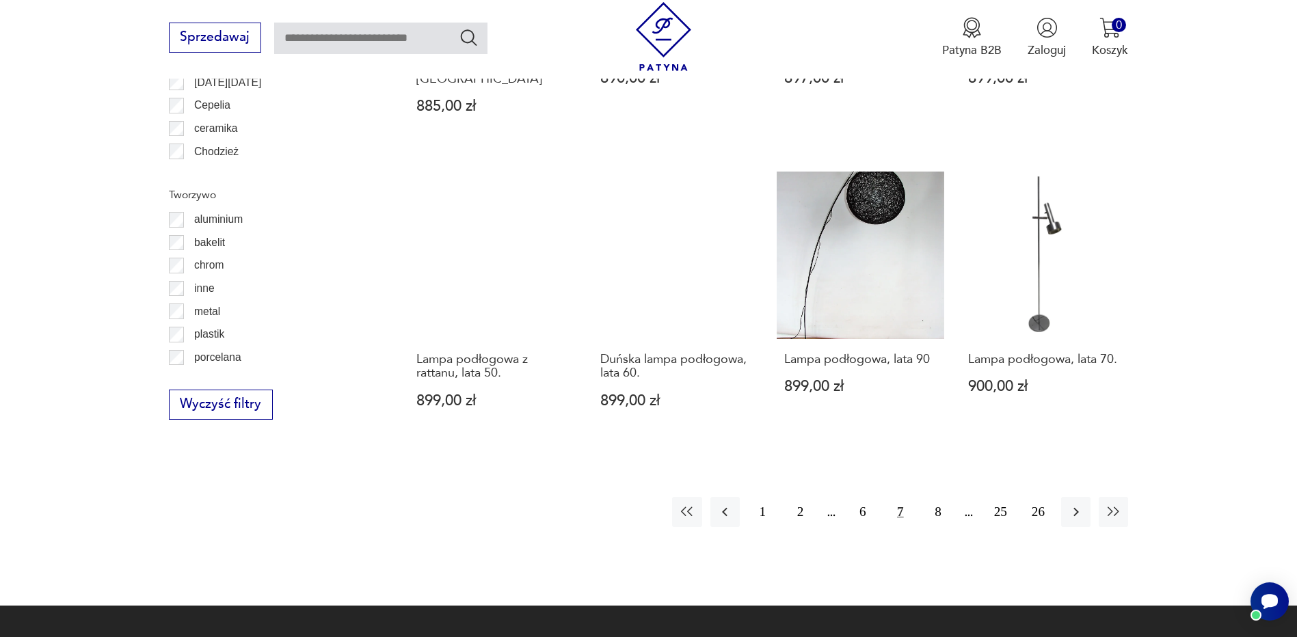
scroll to position [1432, 0]
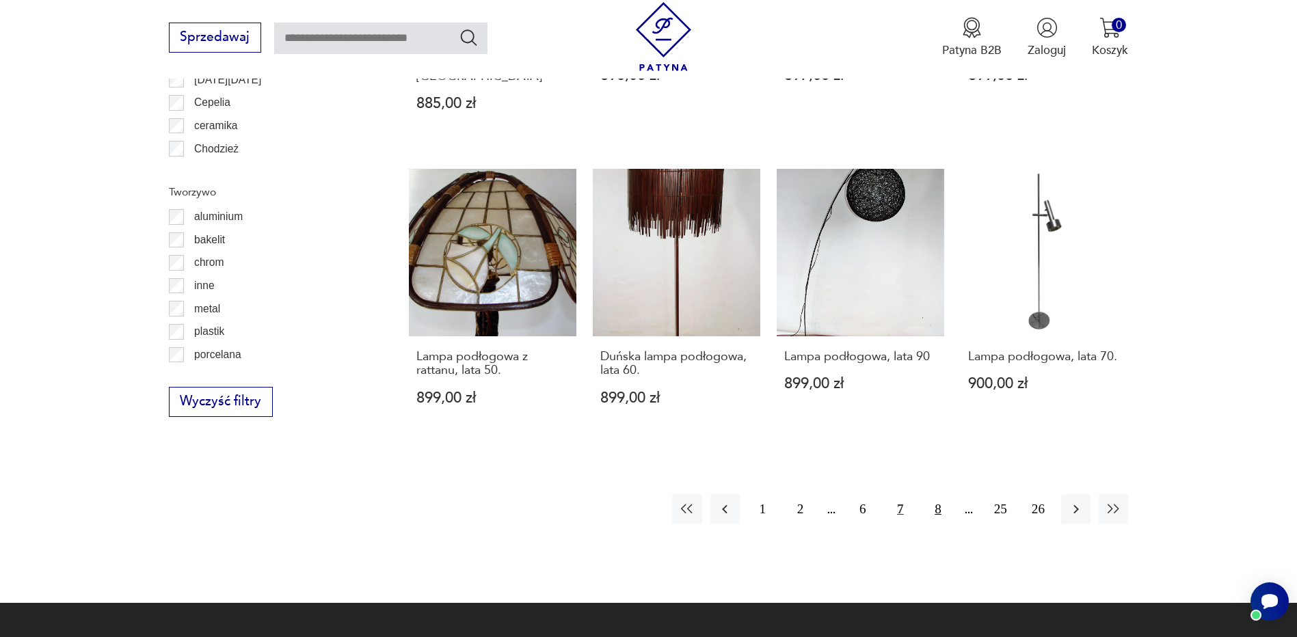
click at [931, 494] on button "8" at bounding box center [937, 508] width 29 height 29
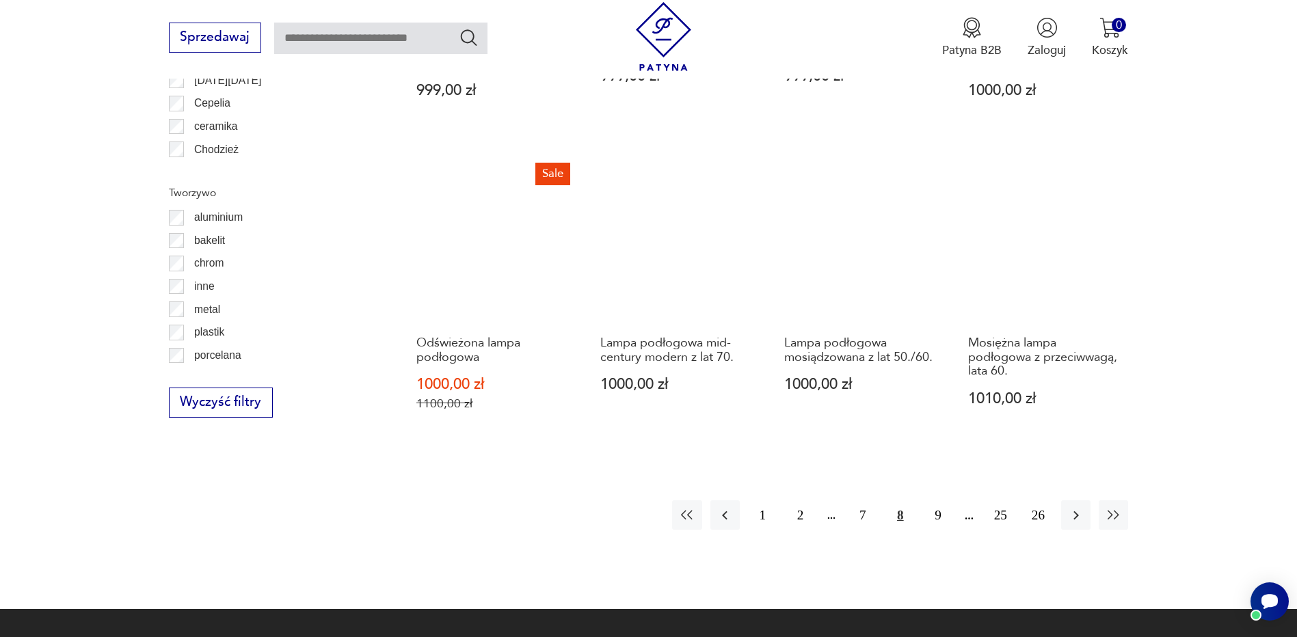
scroll to position [1432, 0]
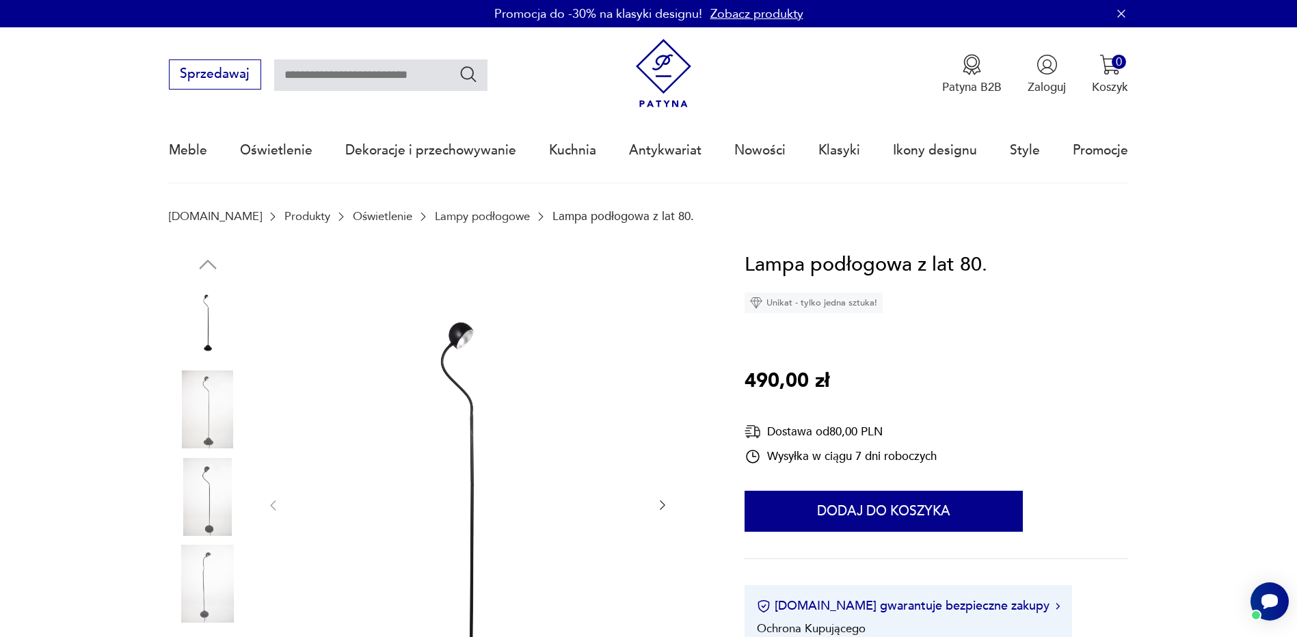
click at [219, 403] on img at bounding box center [208, 410] width 78 height 78
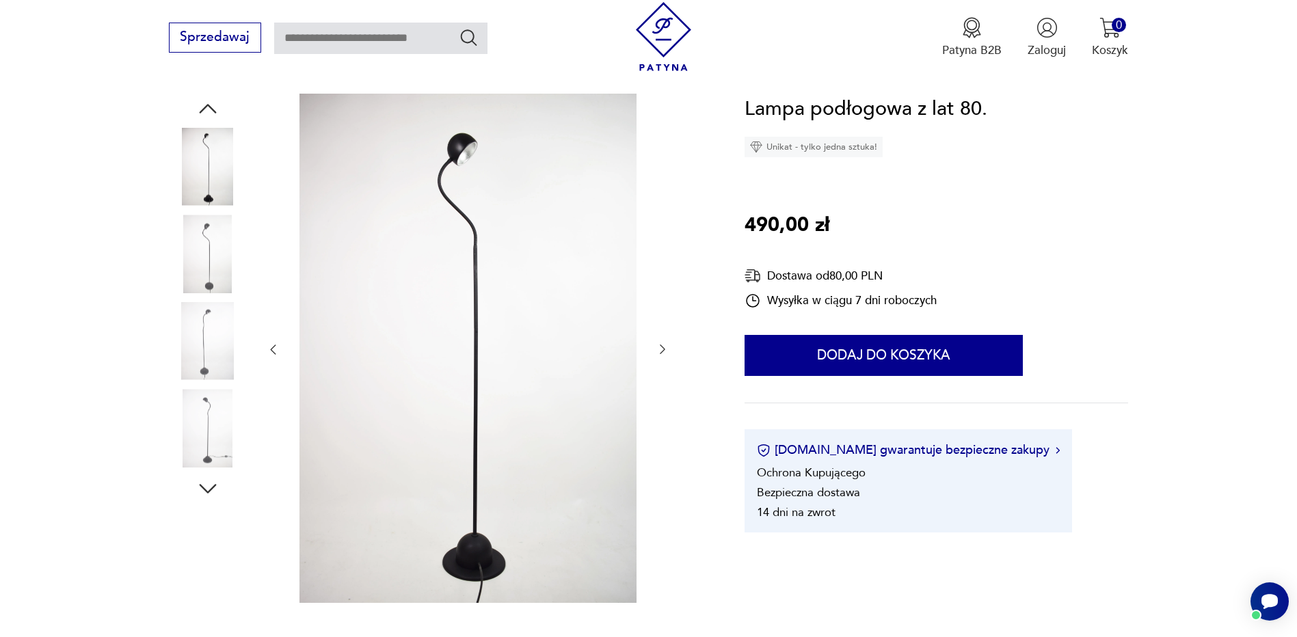
scroll to position [205, 0]
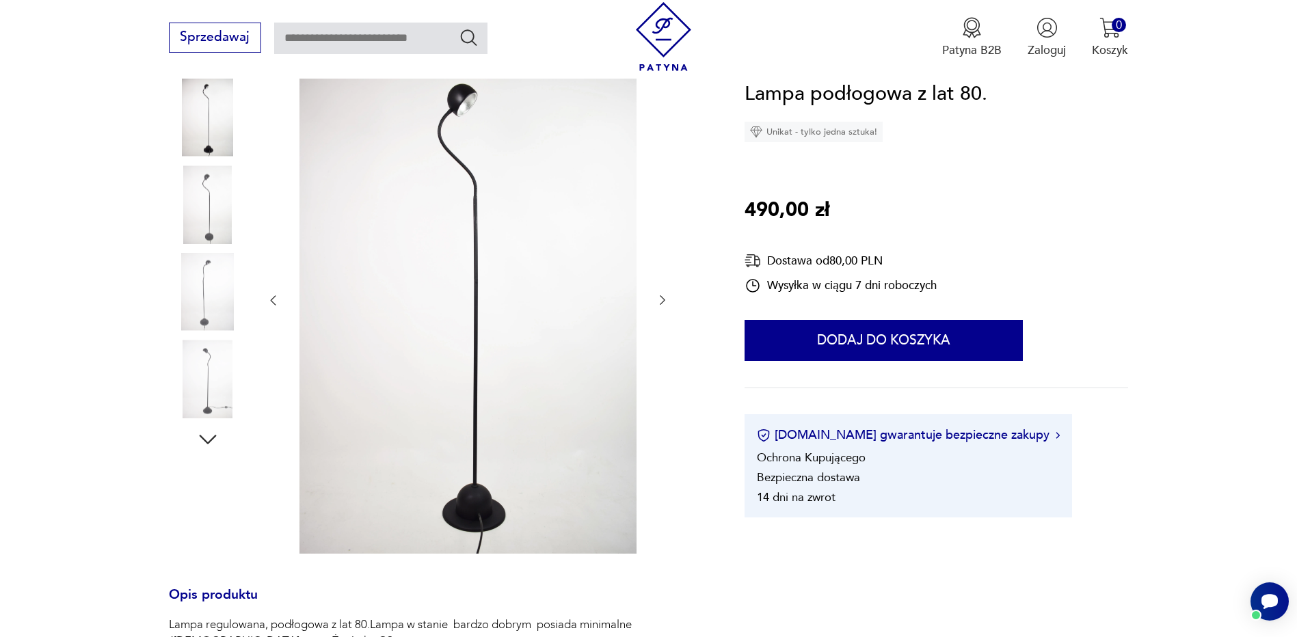
click at [665, 297] on icon "button" at bounding box center [663, 300] width 14 height 14
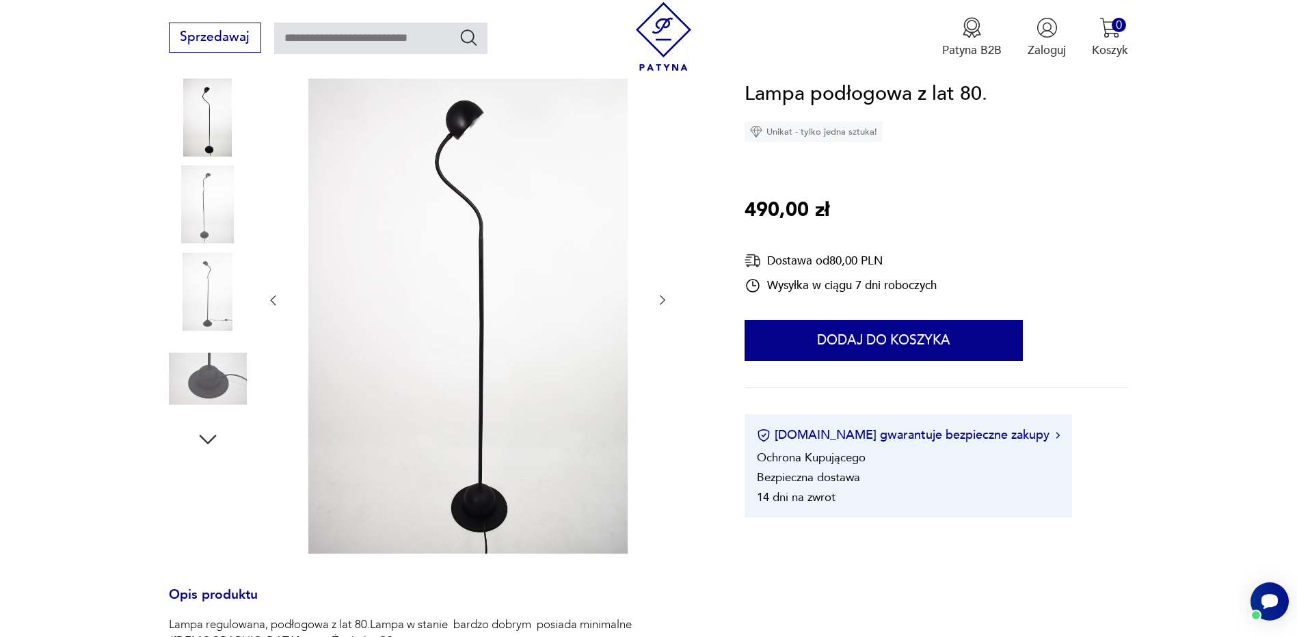
click at [665, 297] on icon "button" at bounding box center [663, 300] width 14 height 14
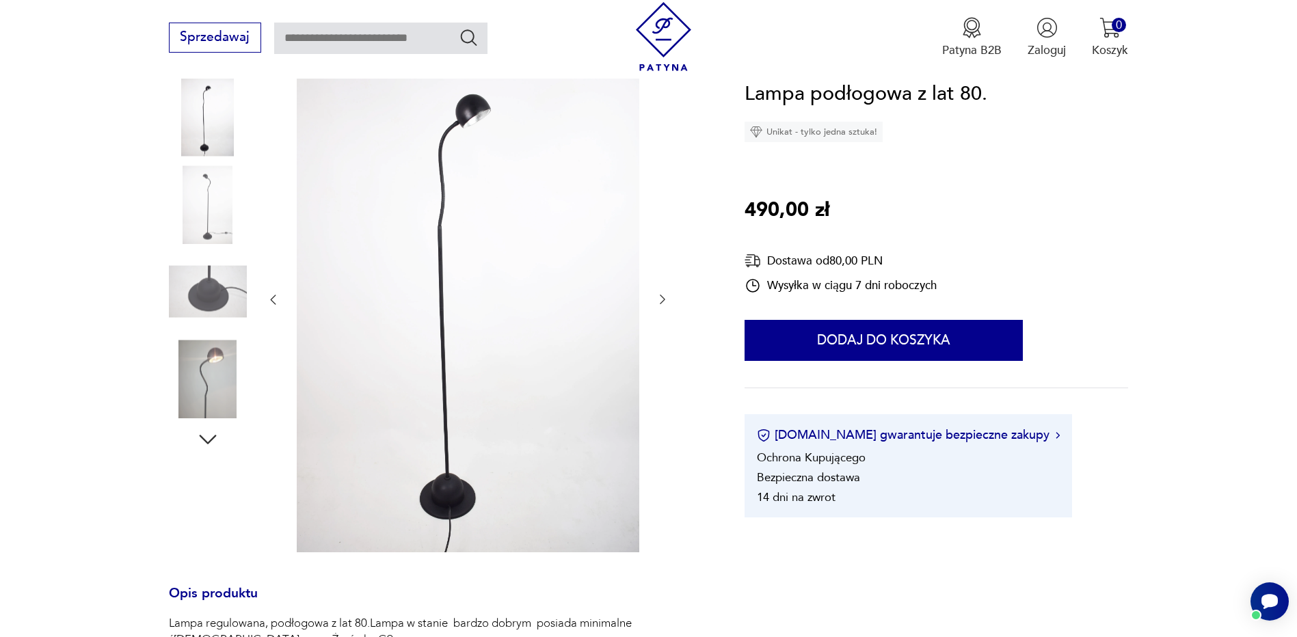
click at [665, 297] on icon "button" at bounding box center [663, 300] width 14 height 14
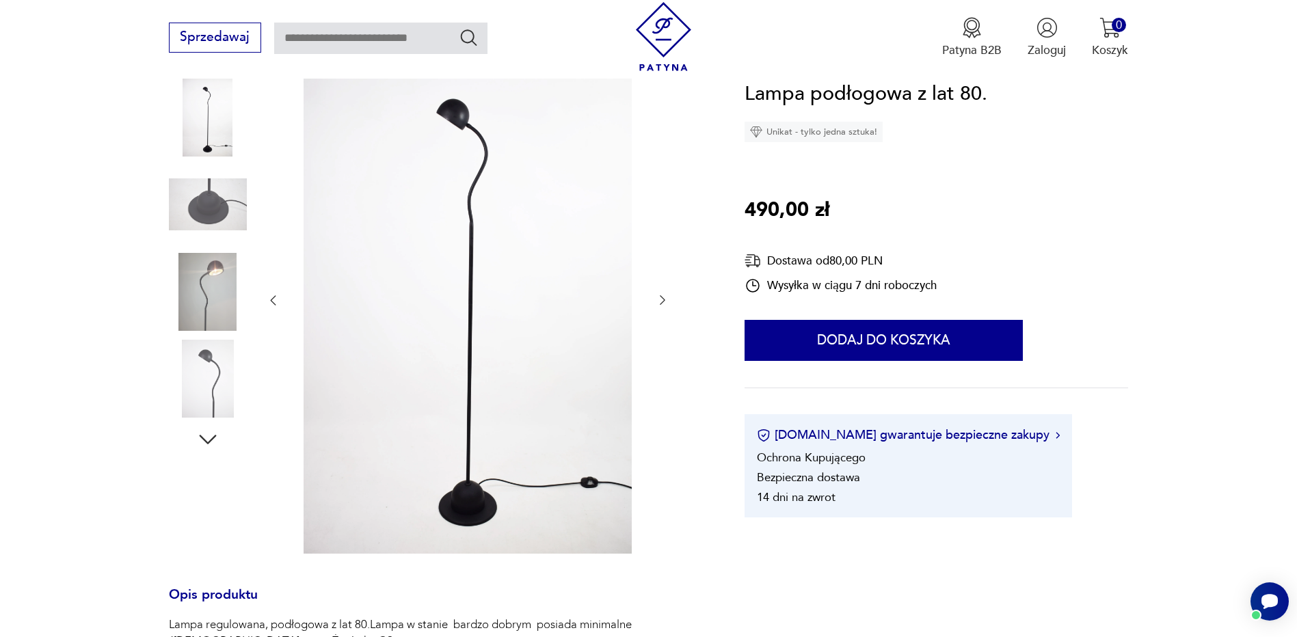
click at [665, 297] on icon "button" at bounding box center [663, 300] width 14 height 14
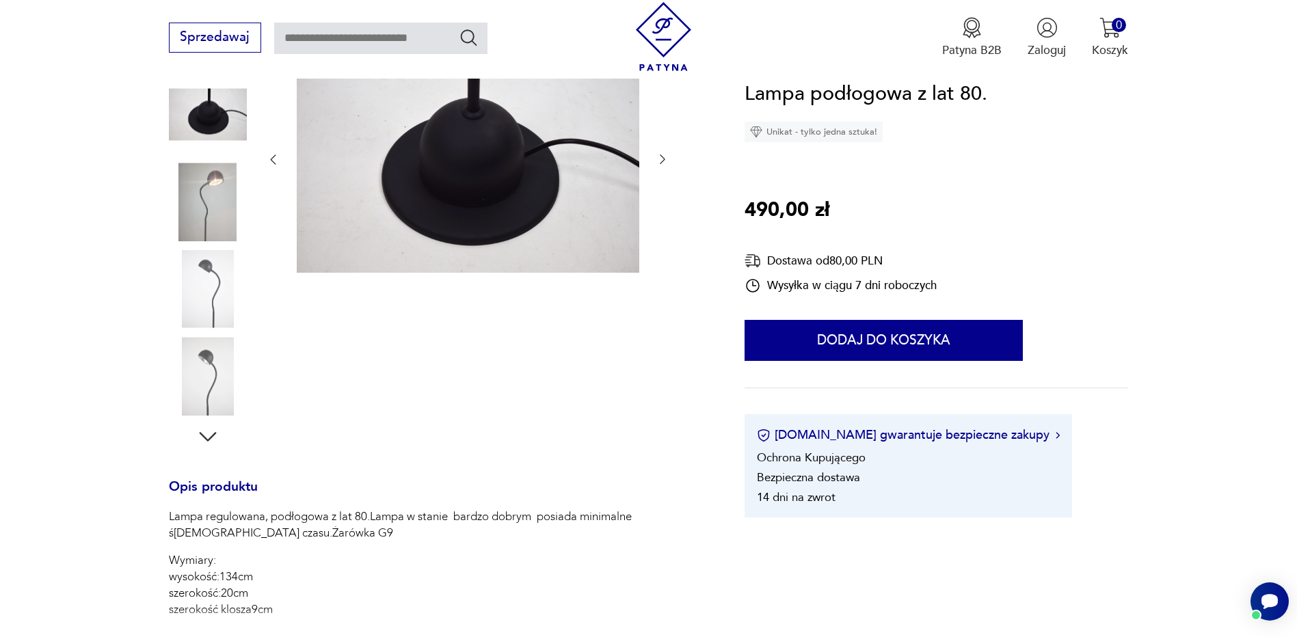
click at [665, 297] on div at bounding box center [467, 246] width 403 height 405
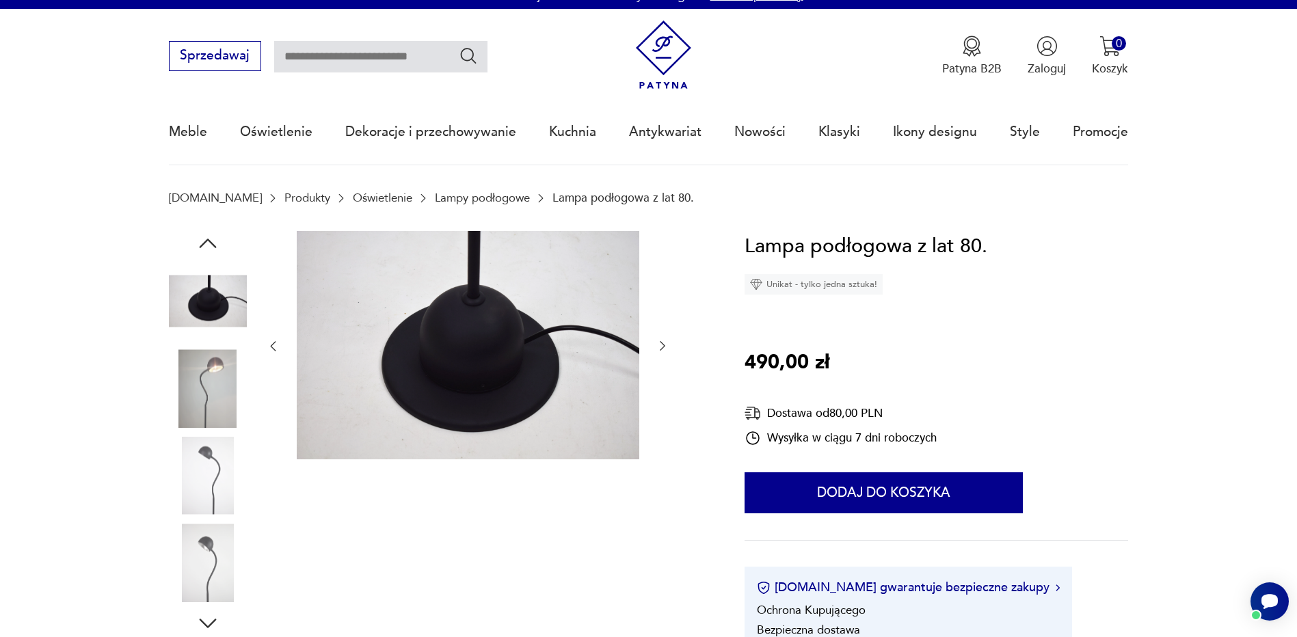
scroll to position [0, 0]
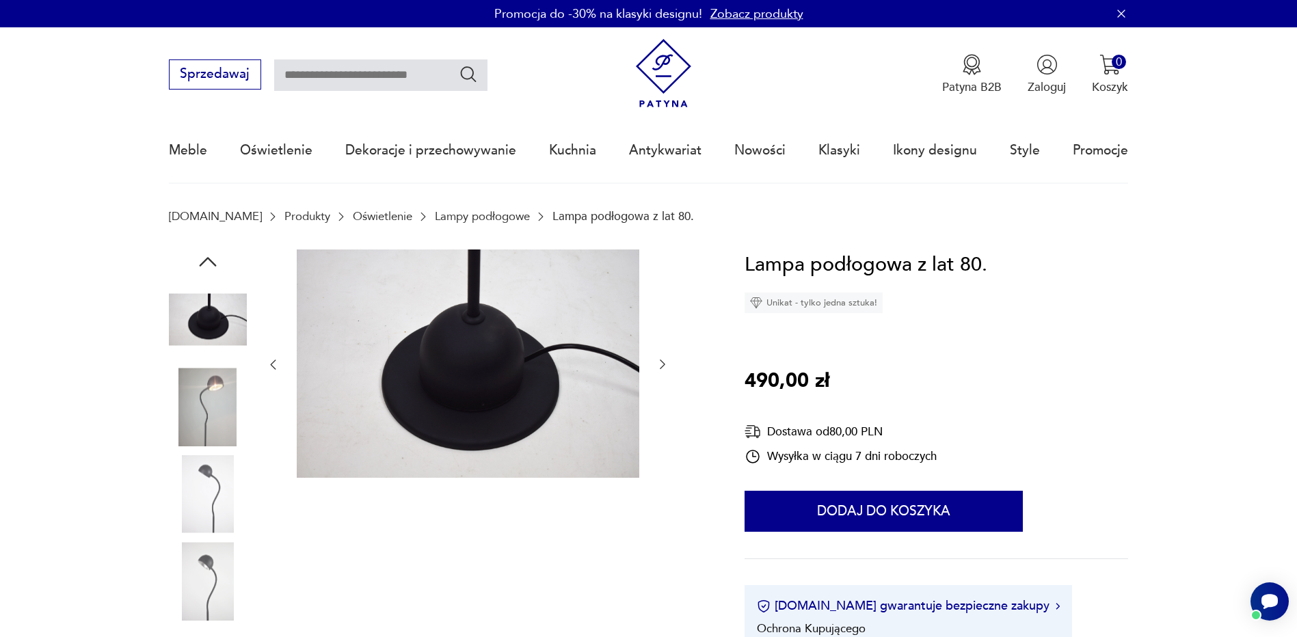
click at [280, 366] on icon "button" at bounding box center [273, 365] width 14 height 14
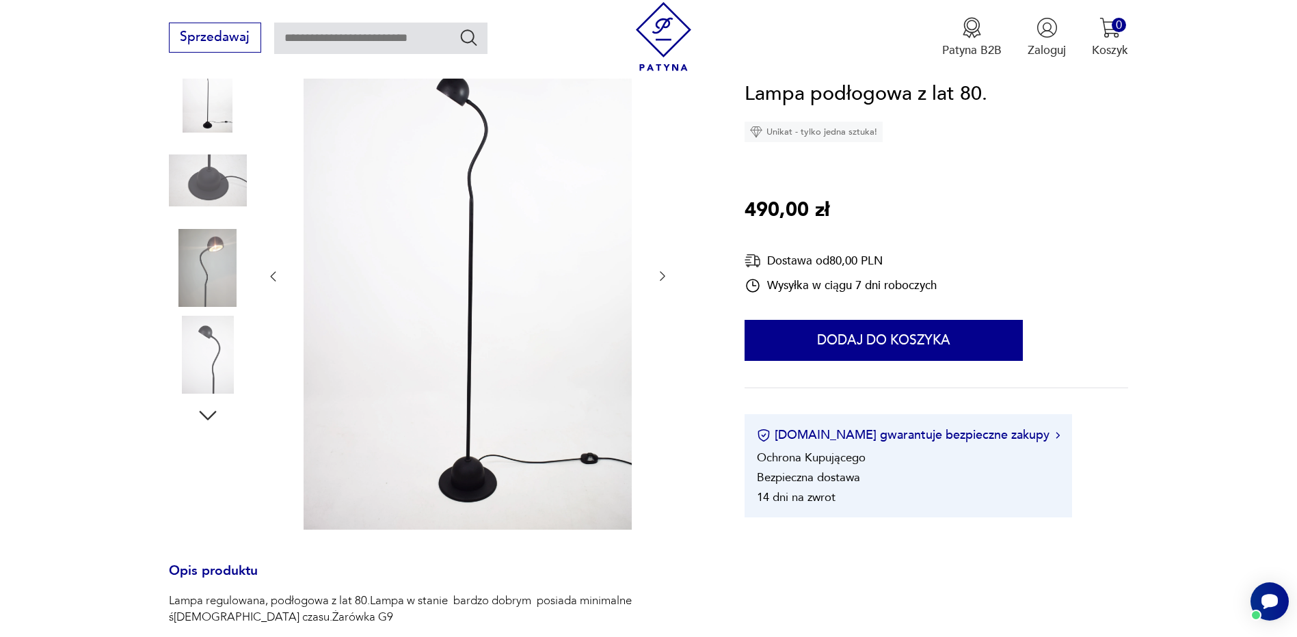
scroll to position [273, 0]
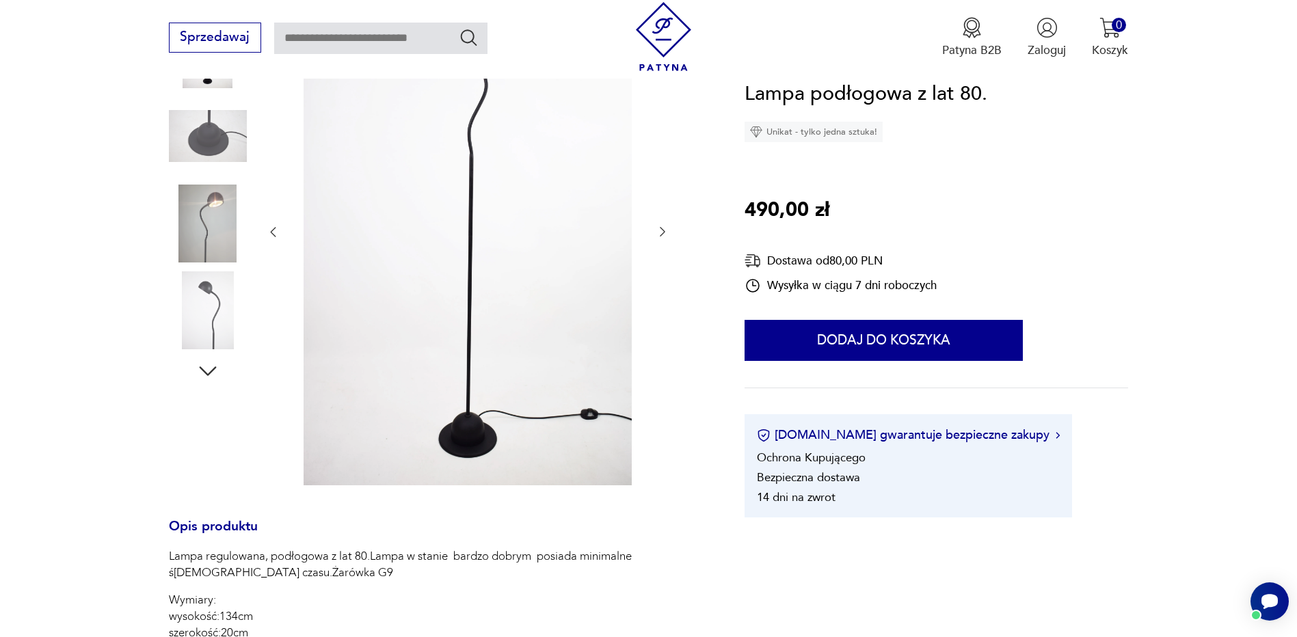
click at [276, 230] on icon "button" at bounding box center [273, 232] width 14 height 14
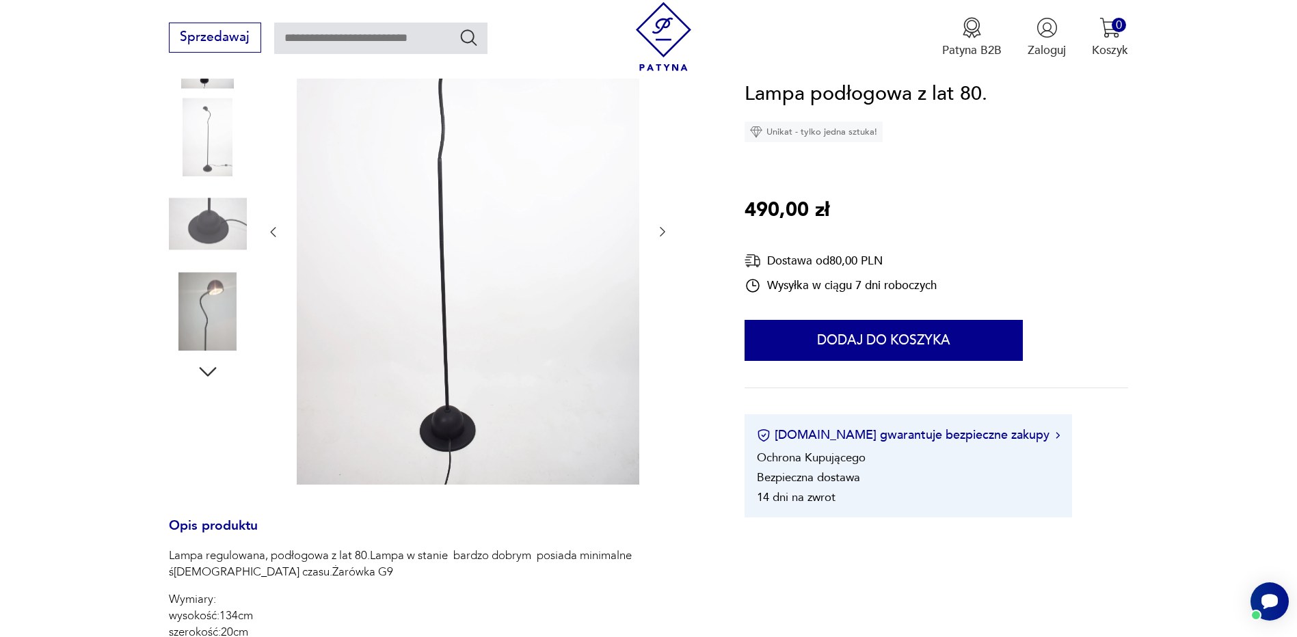
click at [276, 230] on icon "button" at bounding box center [273, 232] width 14 height 14
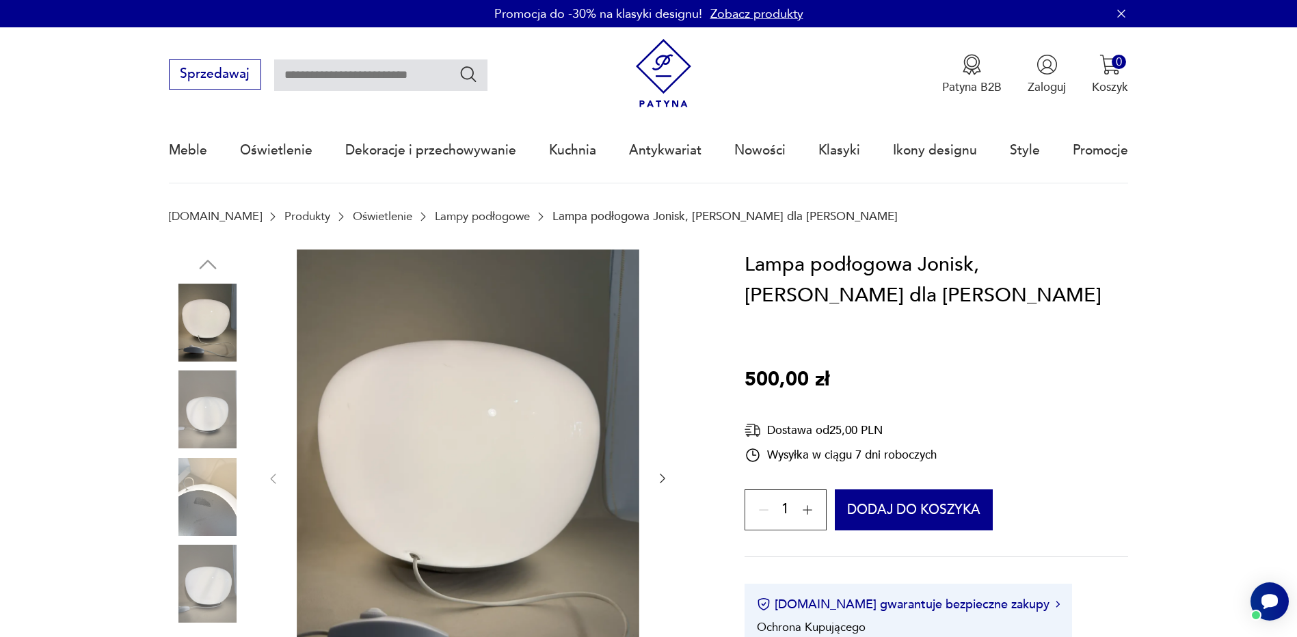
click at [226, 407] on img at bounding box center [208, 410] width 78 height 78
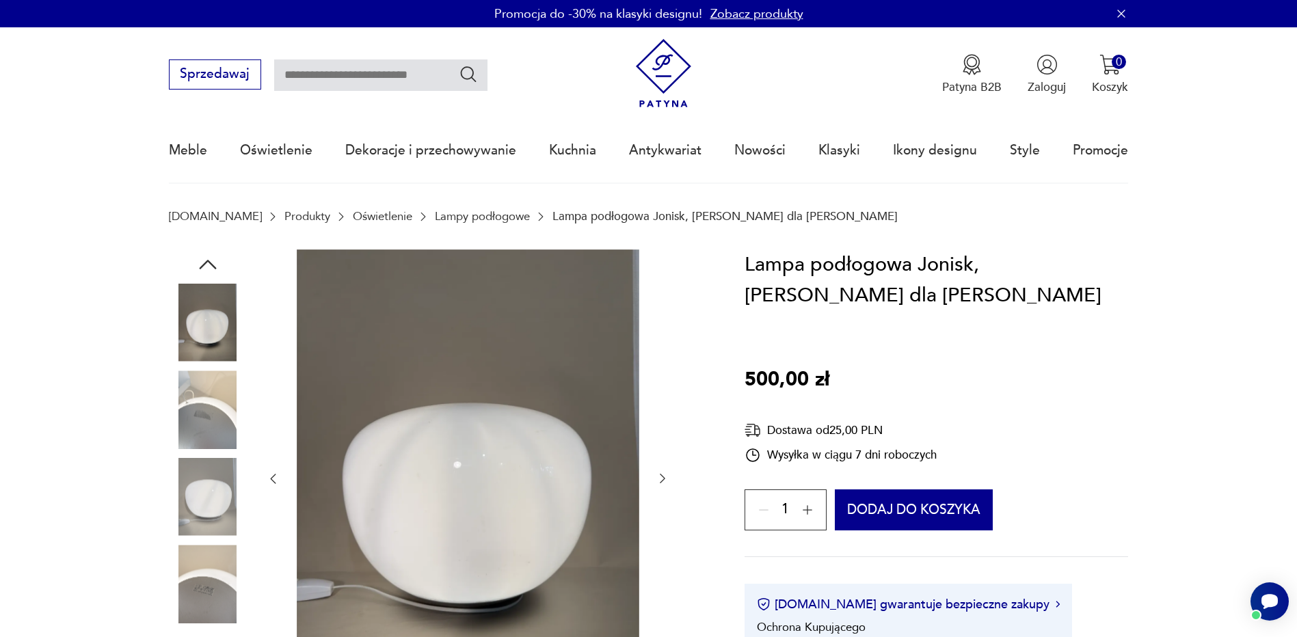
click at [206, 488] on img at bounding box center [208, 497] width 78 height 78
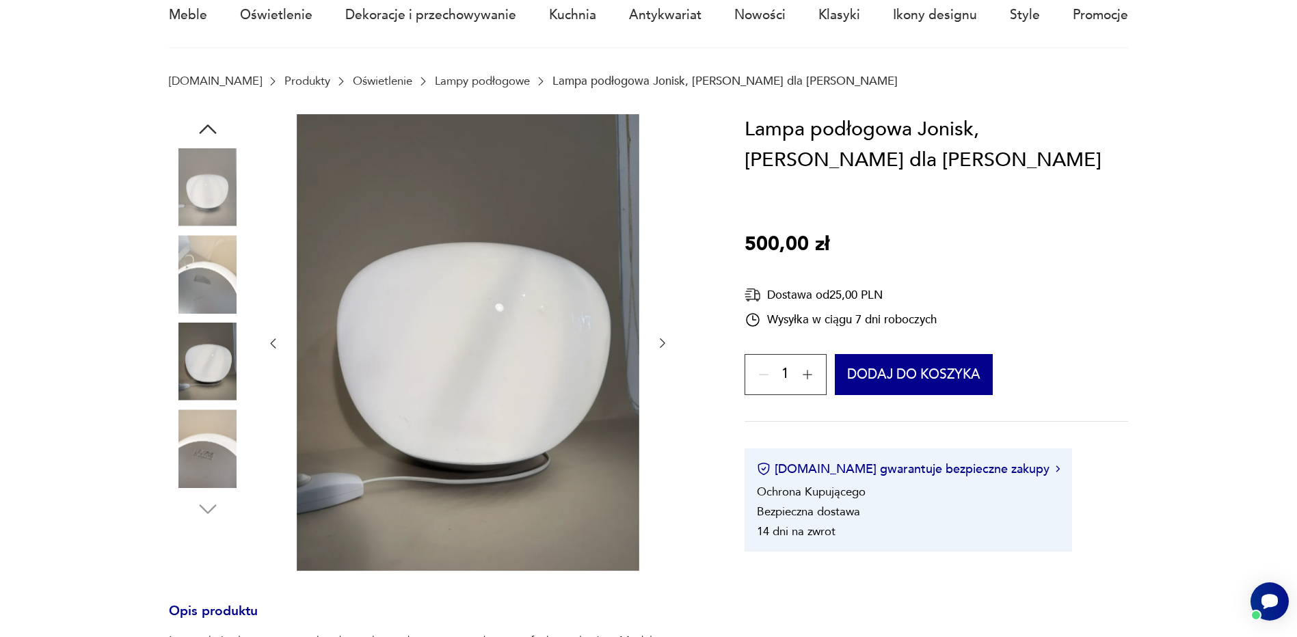
scroll to position [137, 0]
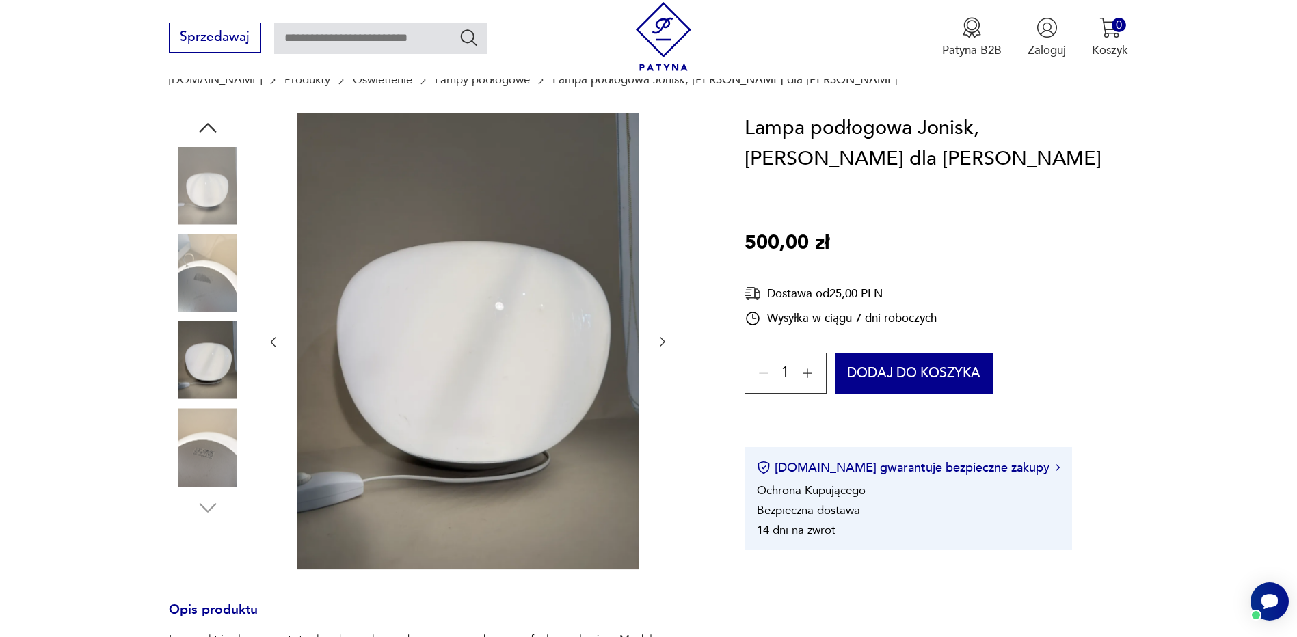
click at [209, 428] on img at bounding box center [208, 447] width 78 height 78
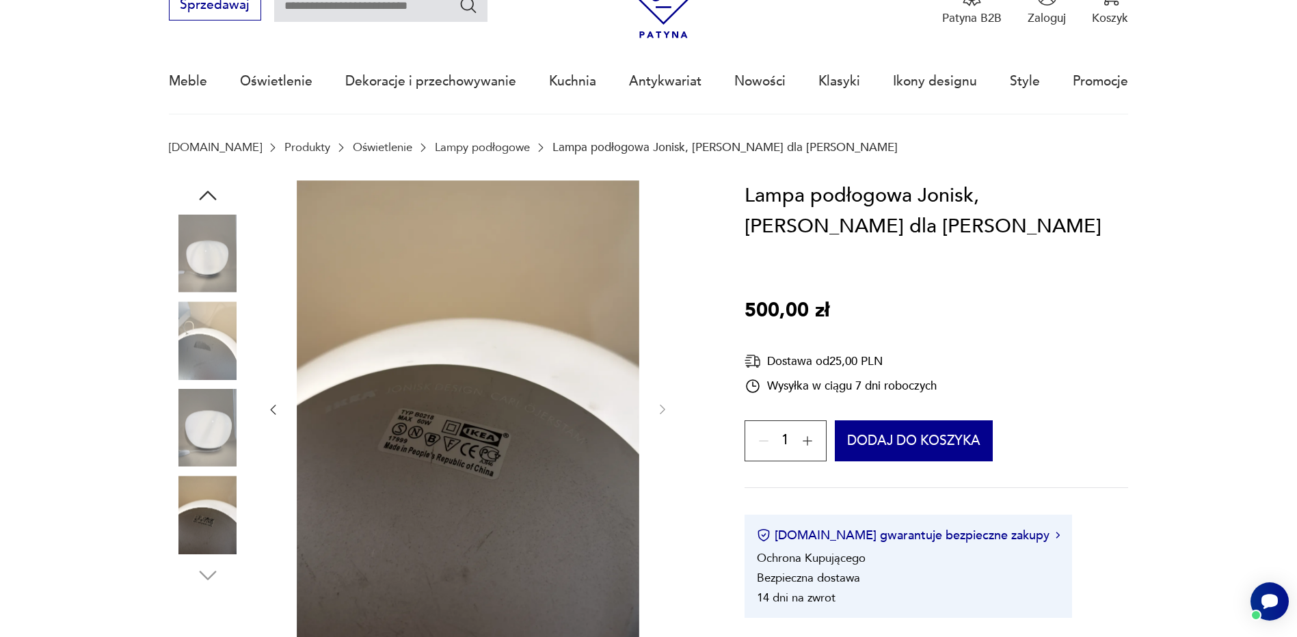
scroll to position [68, 0]
click at [209, 425] on img at bounding box center [208, 429] width 78 height 78
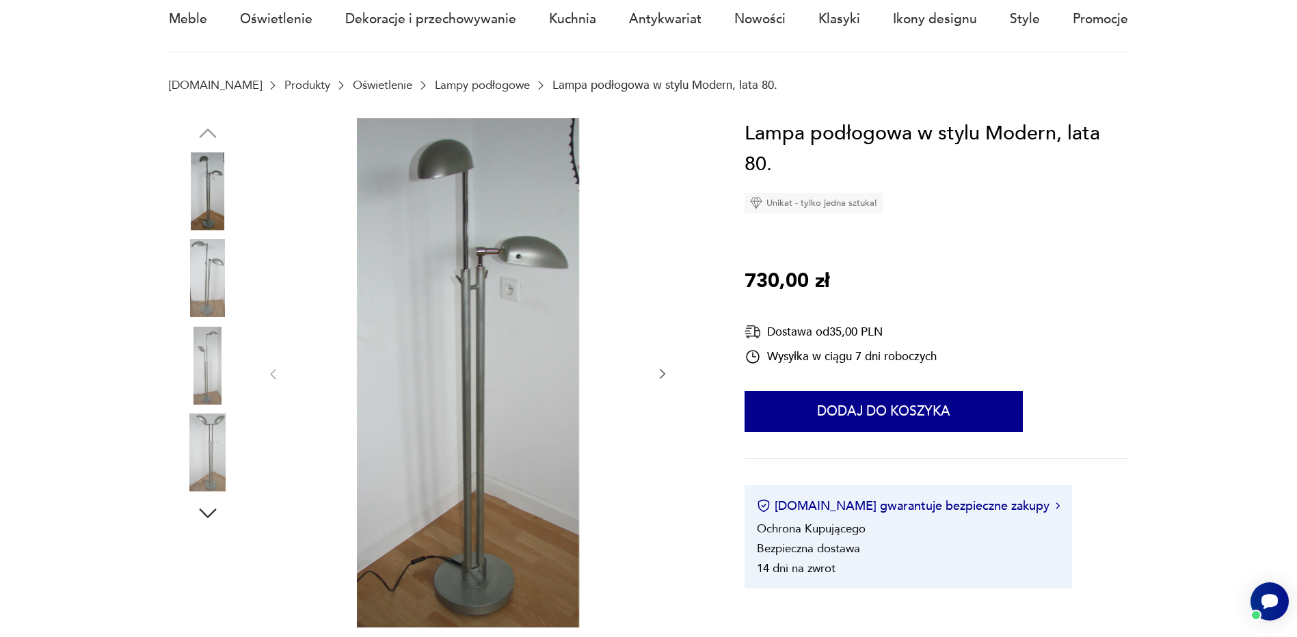
scroll to position [137, 0]
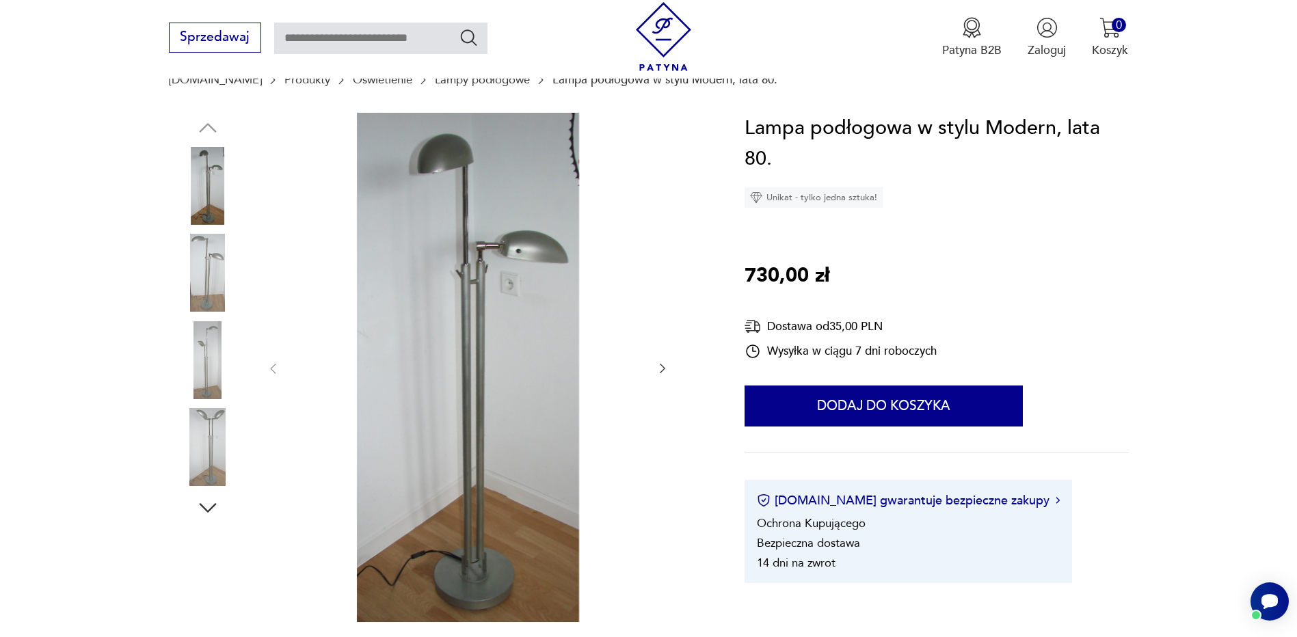
click at [661, 365] on icon "button" at bounding box center [662, 369] width 5 height 10
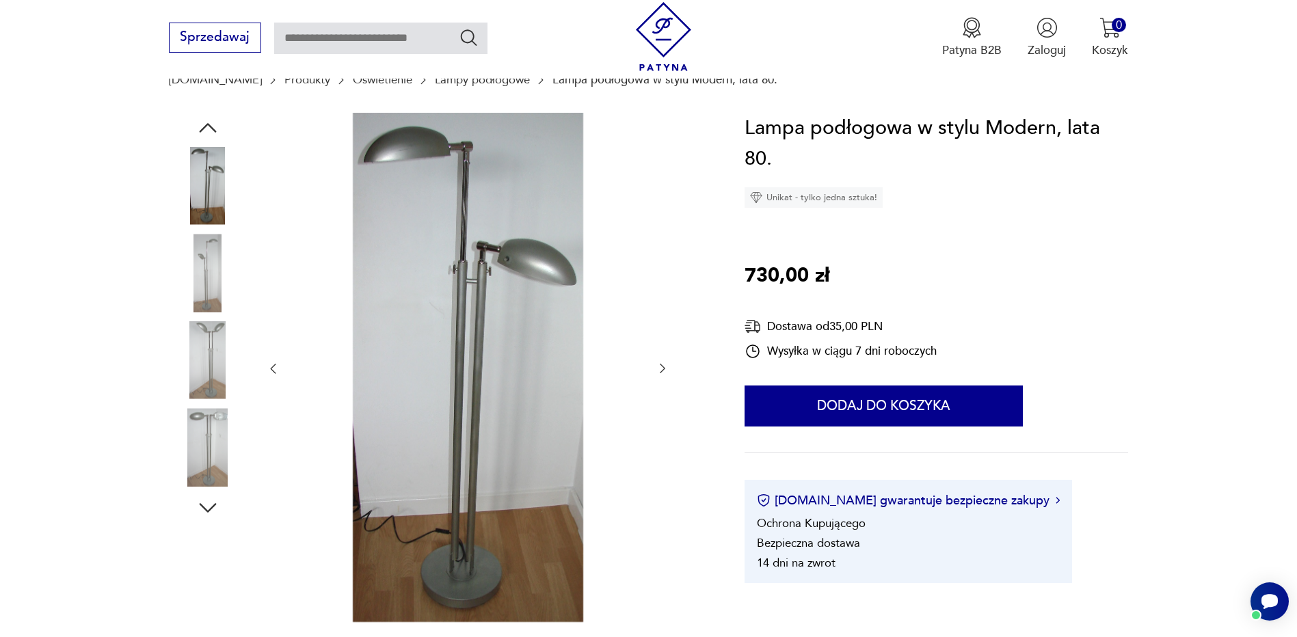
click at [661, 365] on icon "button" at bounding box center [662, 369] width 5 height 10
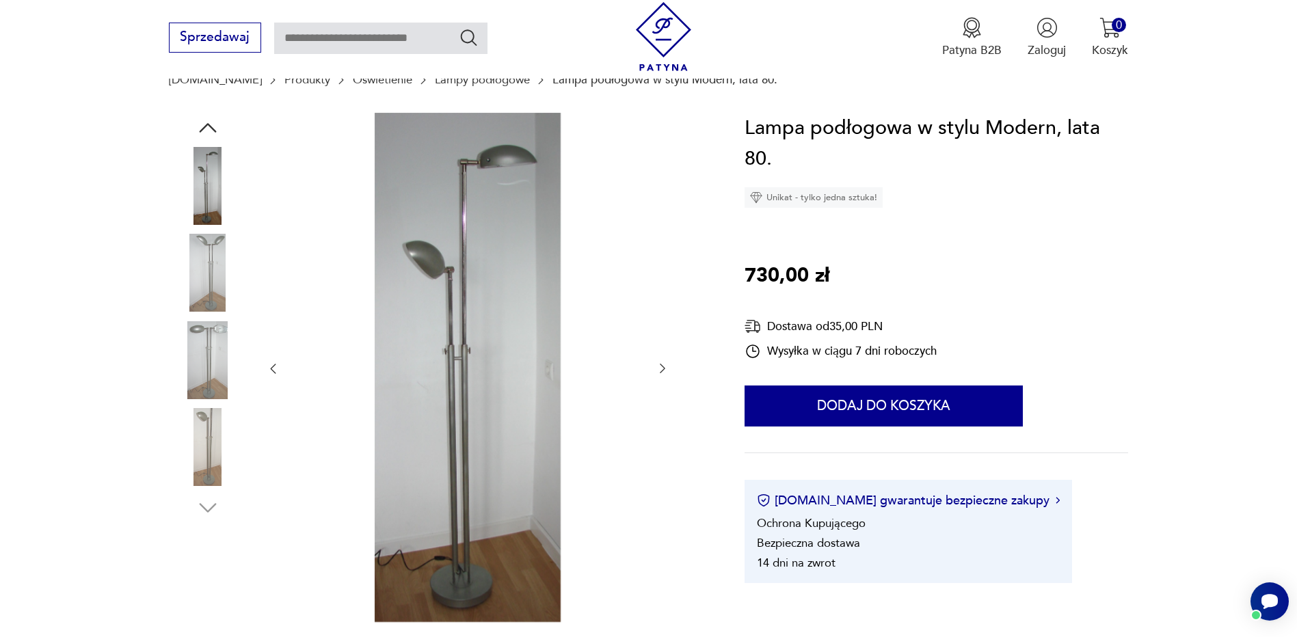
click at [661, 365] on icon "button" at bounding box center [662, 369] width 5 height 10
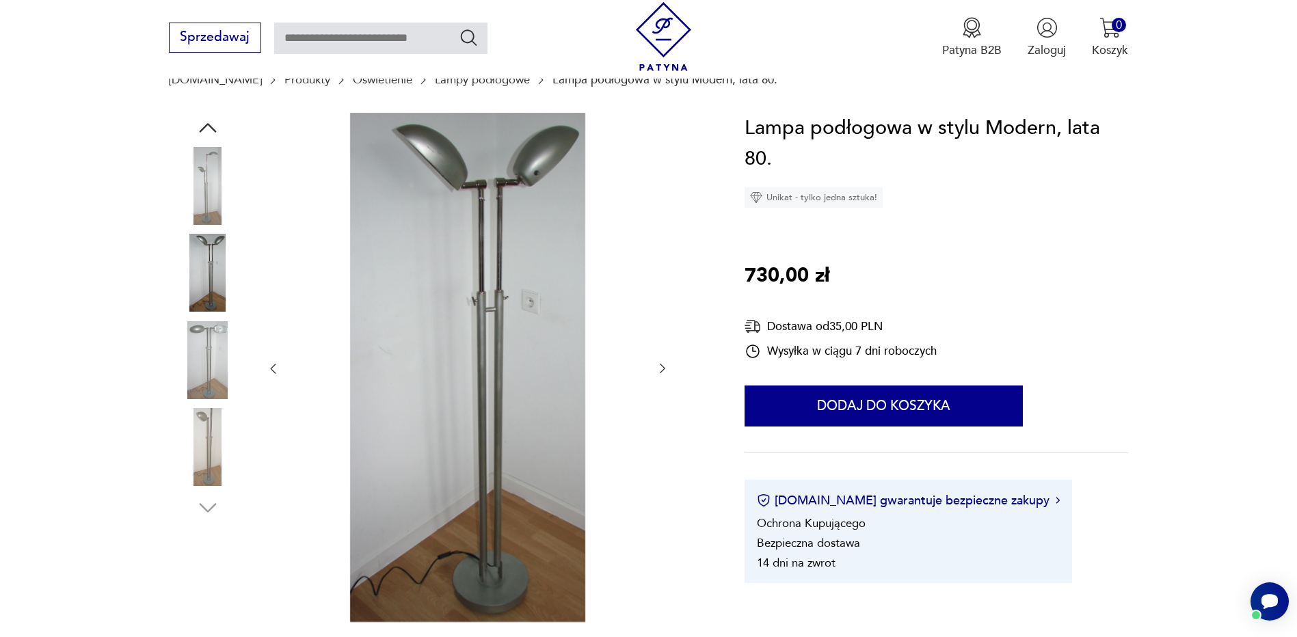
click at [661, 365] on icon "button" at bounding box center [662, 369] width 5 height 10
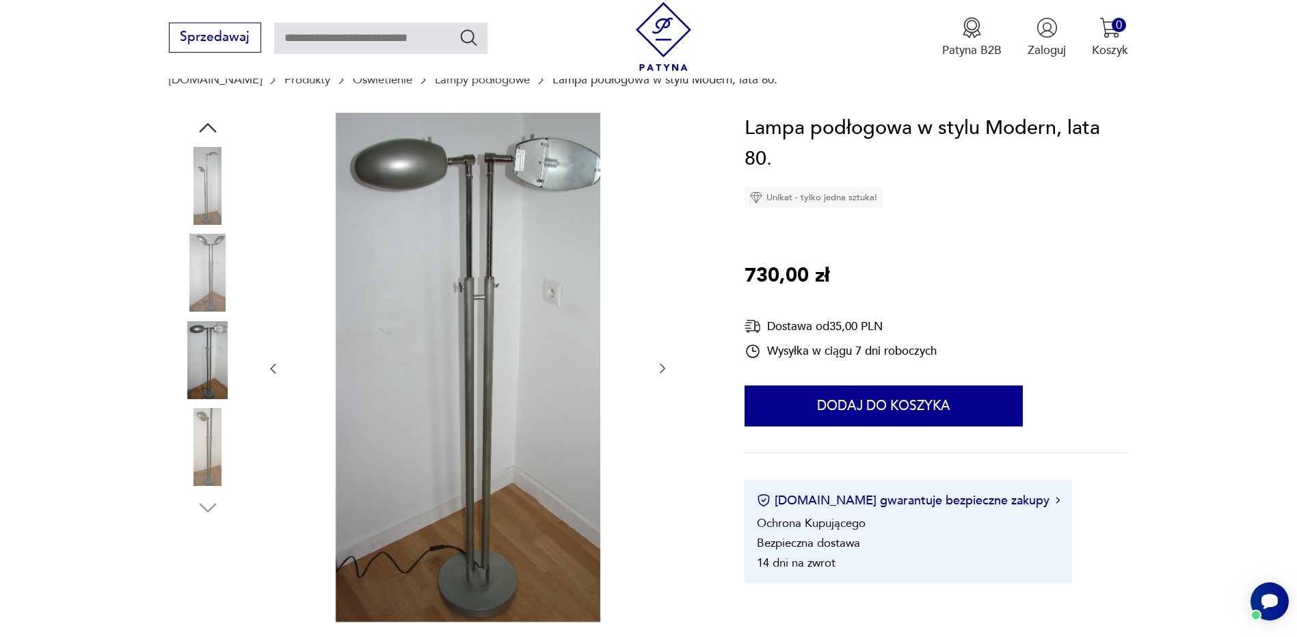
click at [661, 365] on icon "button" at bounding box center [662, 369] width 5 height 10
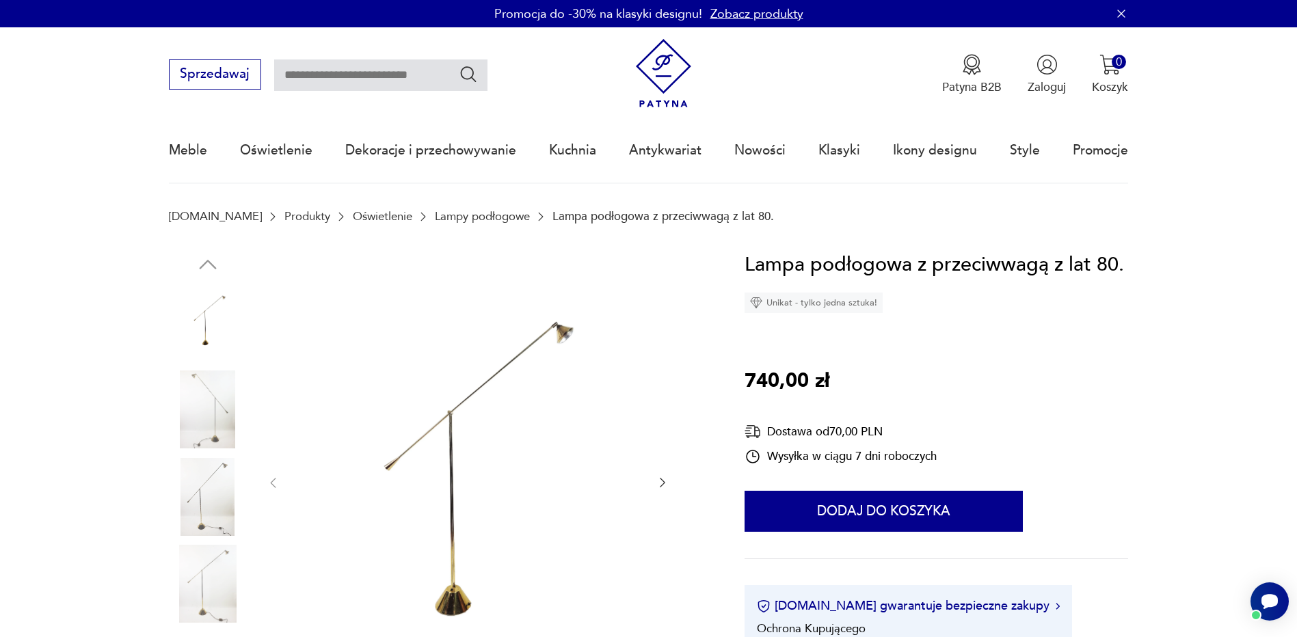
click at [664, 479] on icon "button" at bounding box center [663, 483] width 14 height 14
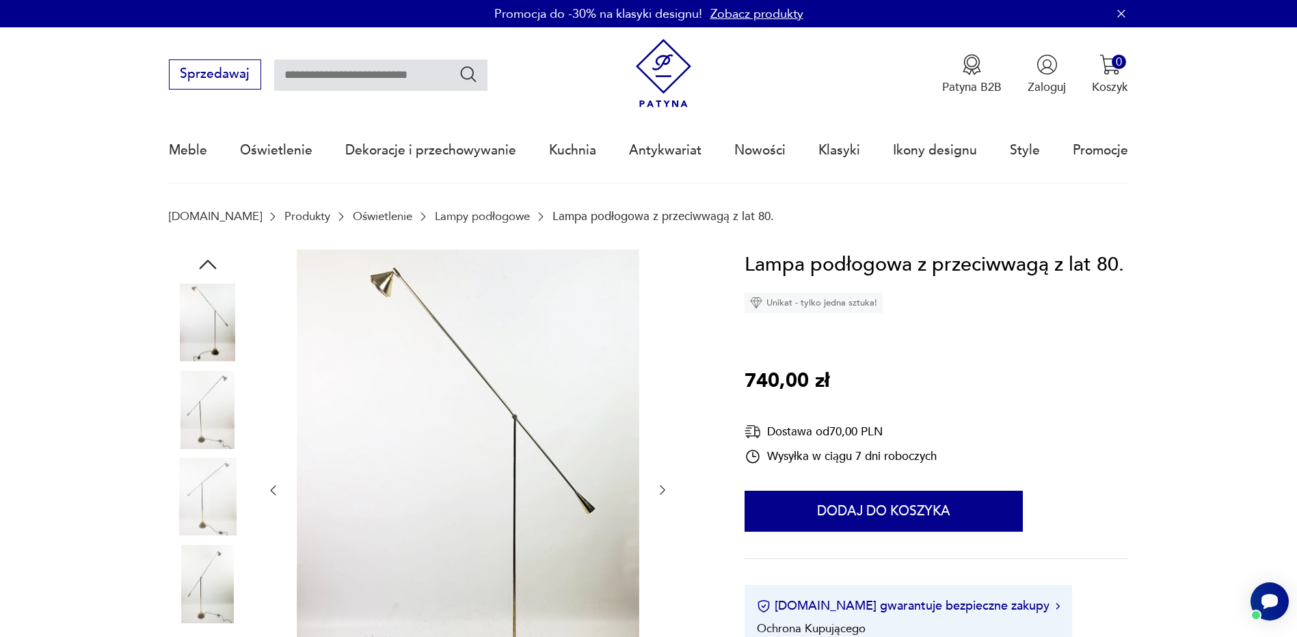
click at [664, 479] on div at bounding box center [467, 491] width 403 height 483
click at [664, 488] on icon "button" at bounding box center [663, 490] width 14 height 14
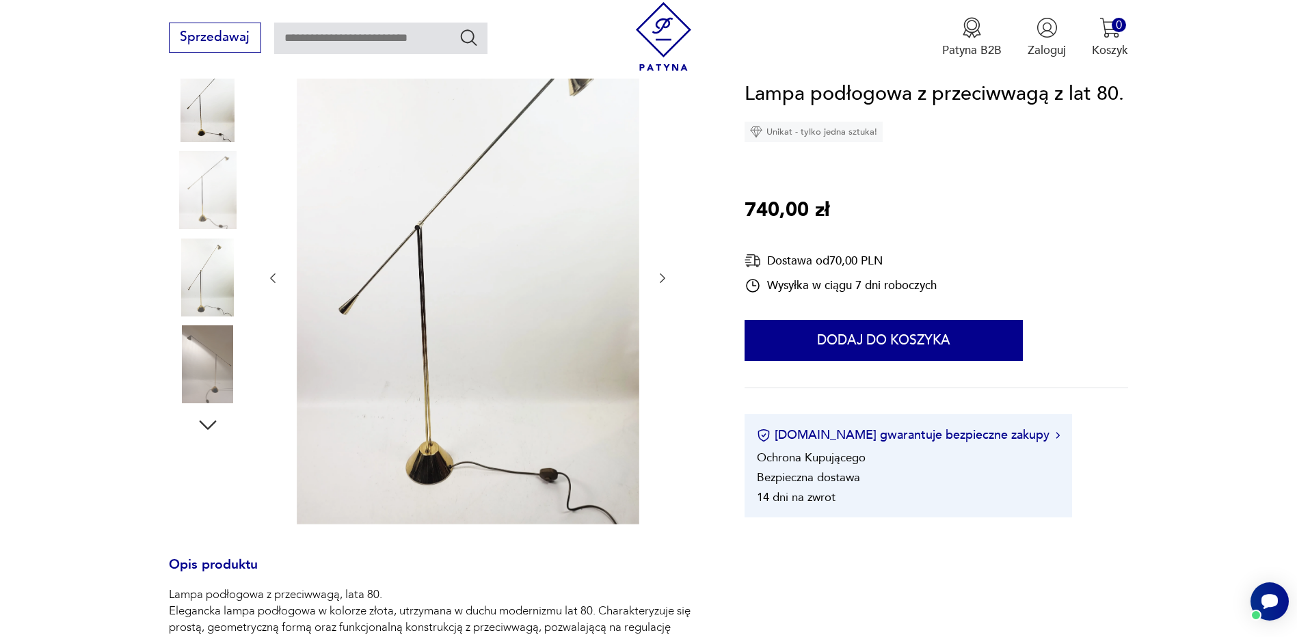
scroll to position [137, 0]
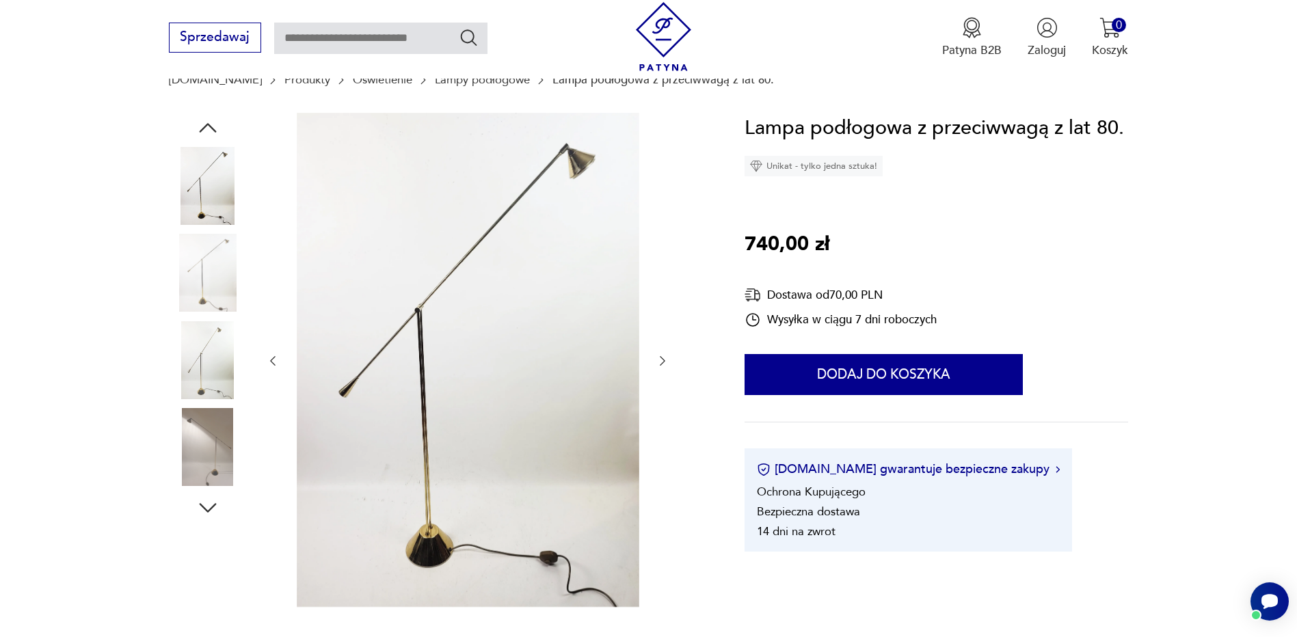
click at [662, 358] on icon "button" at bounding box center [663, 361] width 14 height 14
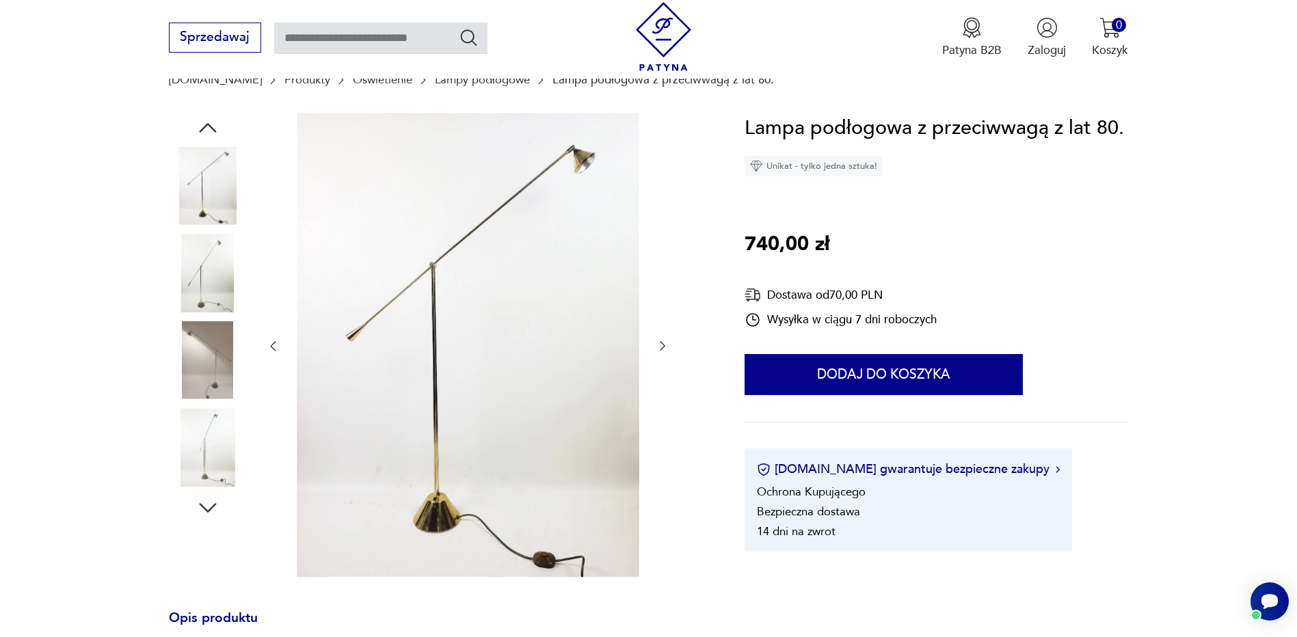
click at [662, 358] on div at bounding box center [467, 347] width 403 height 468
click at [665, 345] on icon "button" at bounding box center [663, 346] width 14 height 14
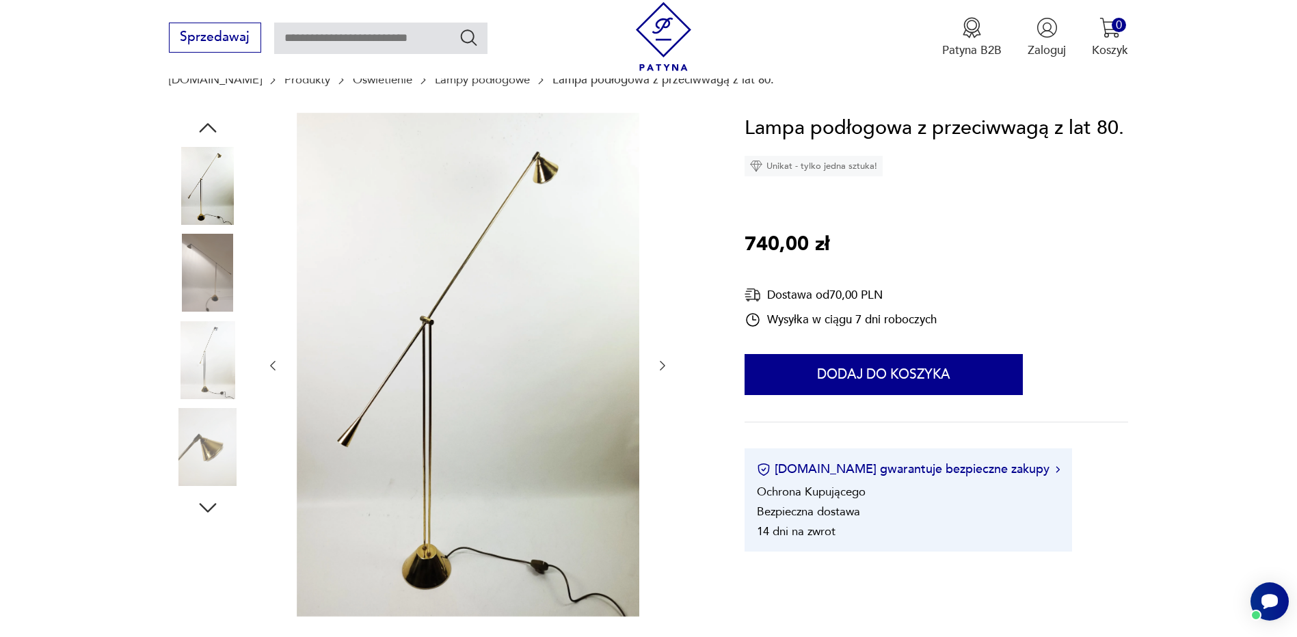
click at [665, 369] on icon "button" at bounding box center [663, 366] width 14 height 14
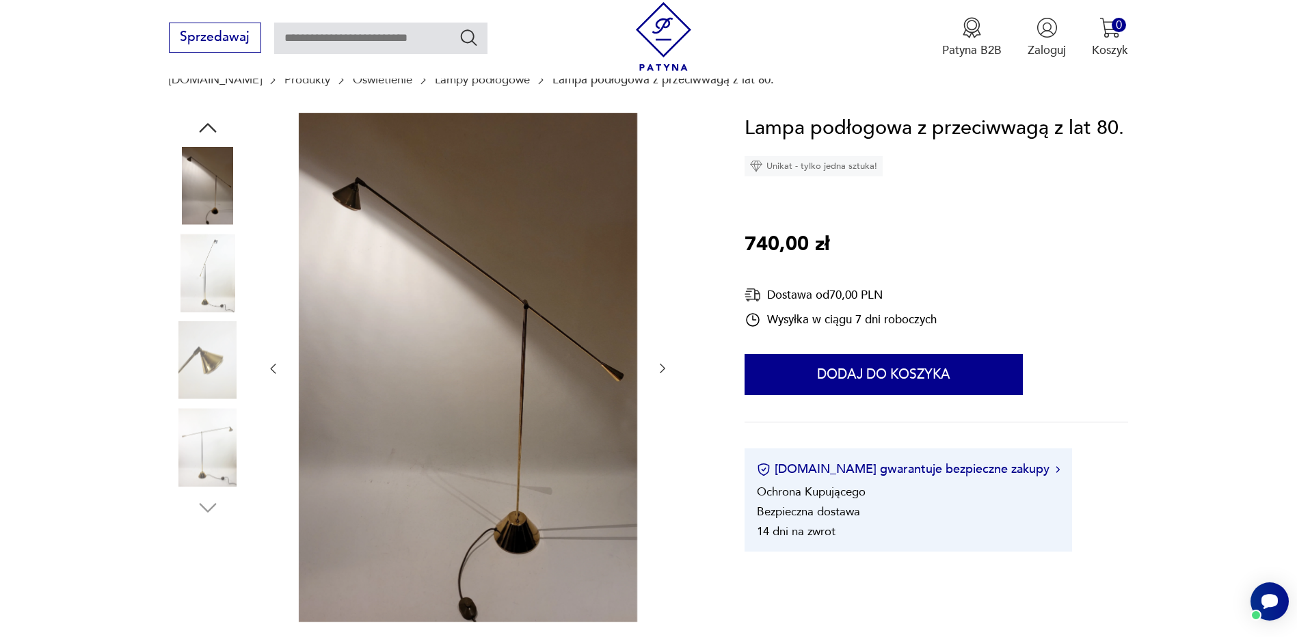
click at [665, 369] on icon "button" at bounding box center [663, 369] width 14 height 14
